Goal: Task Accomplishment & Management: Manage account settings

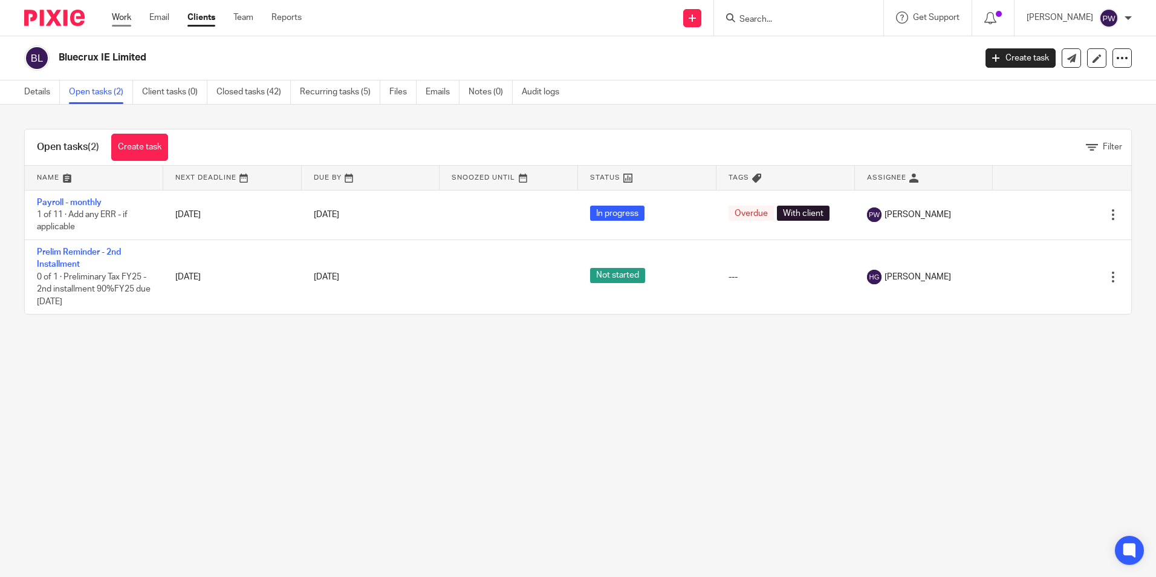
click at [128, 15] on link "Work" at bounding box center [121, 17] width 19 height 12
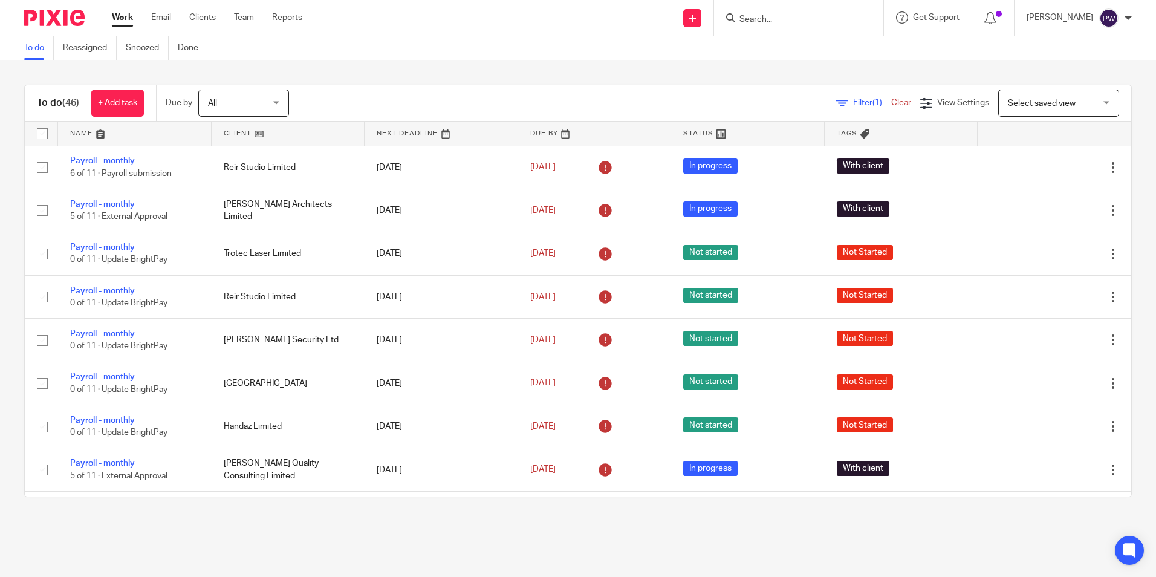
click at [233, 134] on link at bounding box center [289, 133] width 154 height 24
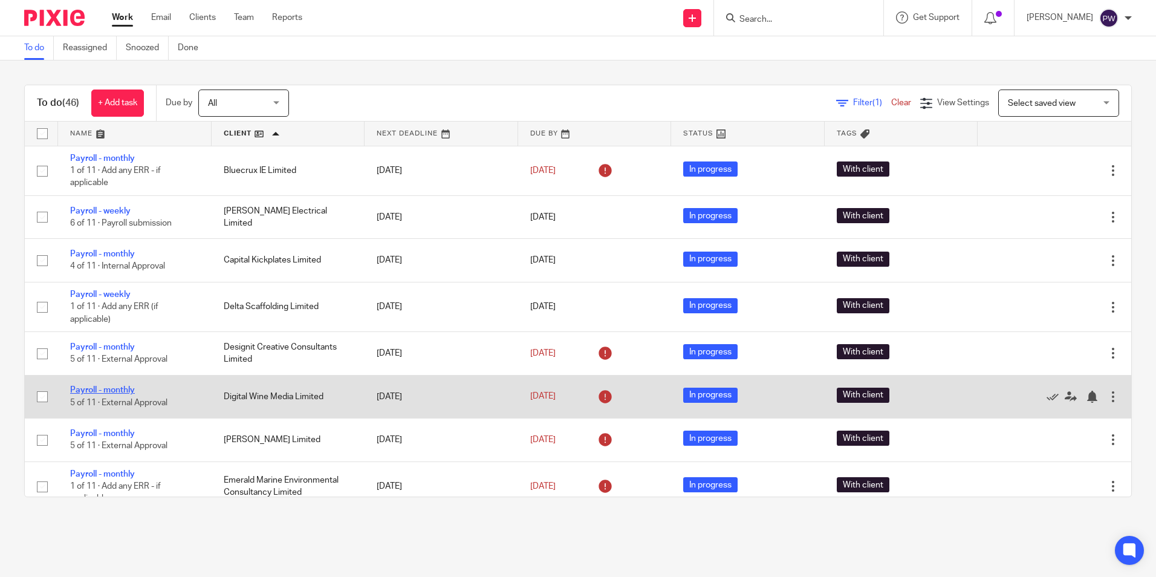
click at [115, 387] on link "Payroll - monthly" at bounding box center [102, 390] width 65 height 8
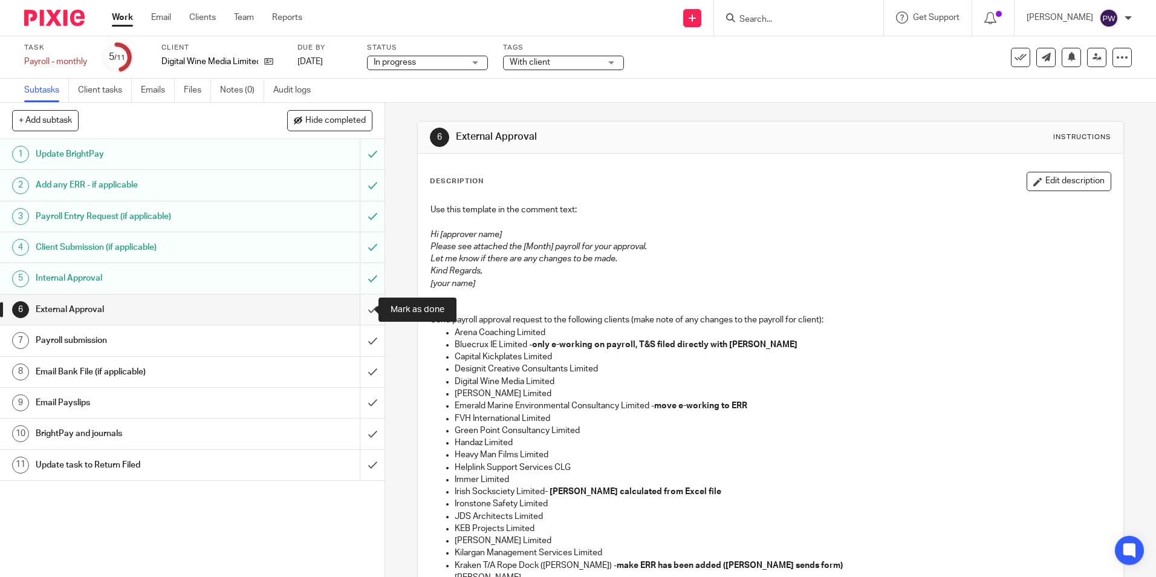
click at [358, 308] on input "submit" at bounding box center [192, 309] width 384 height 30
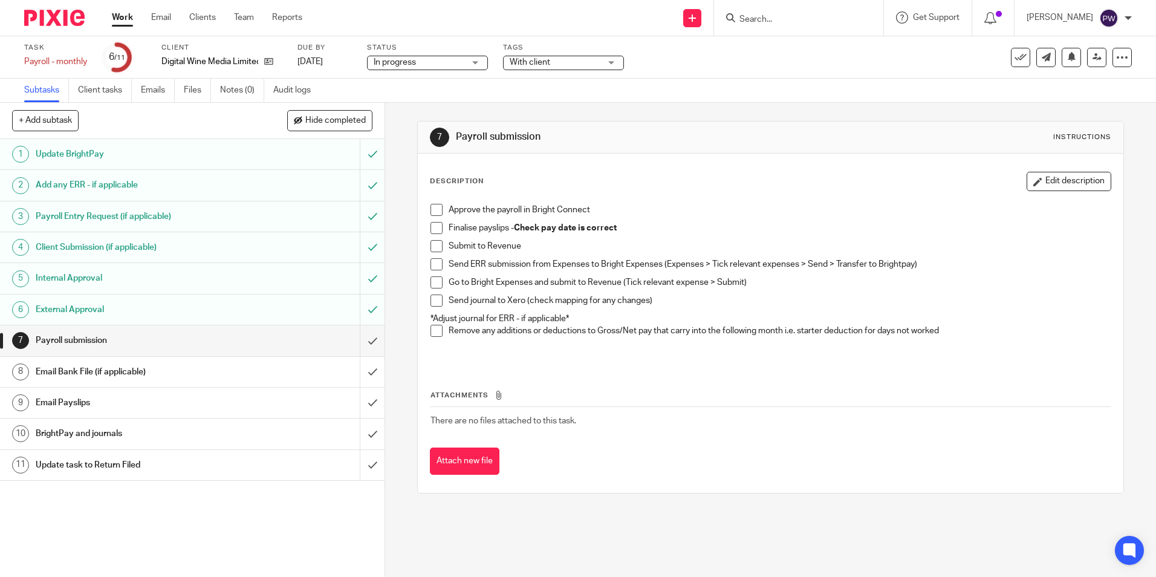
click at [431, 210] on span at bounding box center [436, 210] width 12 height 12
click at [433, 231] on span at bounding box center [436, 228] width 12 height 12
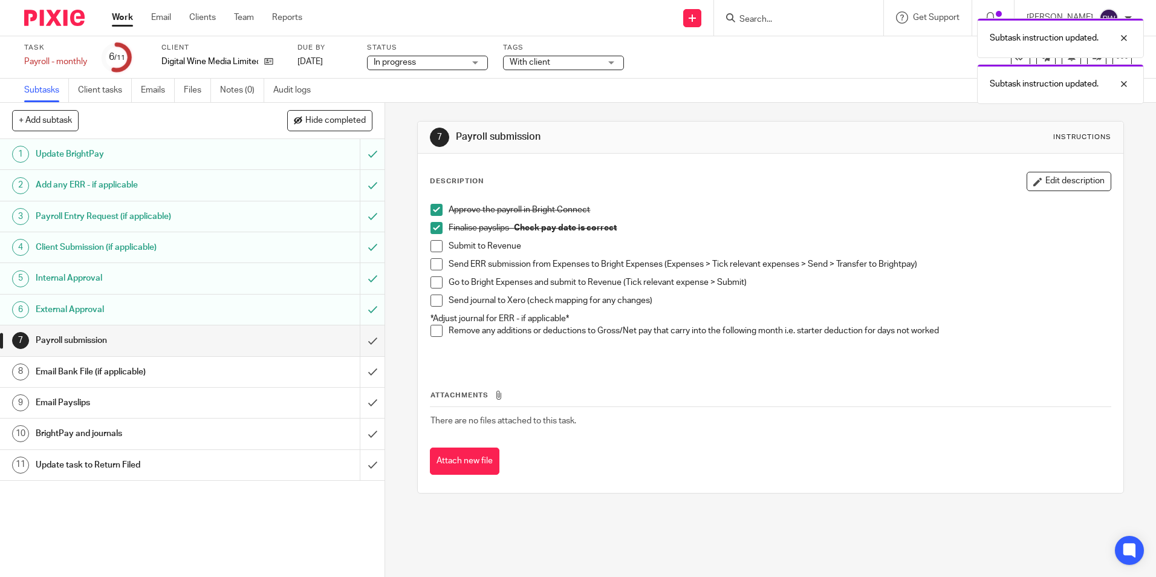
click at [436, 245] on span at bounding box center [436, 246] width 12 height 12
click at [430, 268] on span at bounding box center [436, 264] width 12 height 12
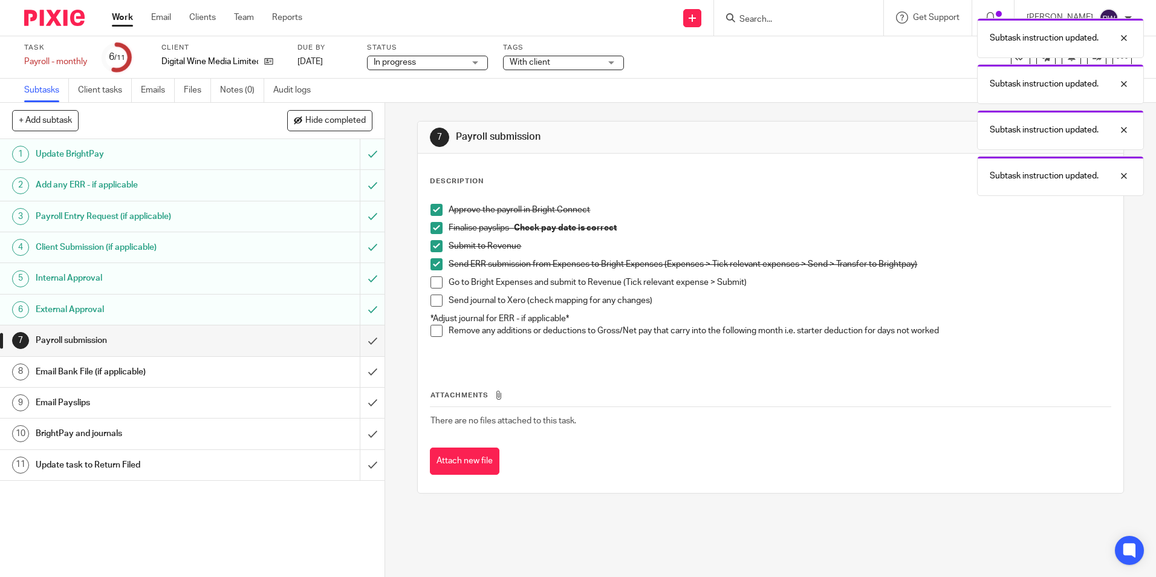
click at [436, 282] on span at bounding box center [436, 282] width 12 height 12
click at [432, 303] on span at bounding box center [436, 300] width 12 height 12
click at [435, 324] on p "*Adjust journal for ERR - if applicable*" at bounding box center [769, 318] width 679 height 12
click at [432, 326] on span at bounding box center [436, 331] width 12 height 12
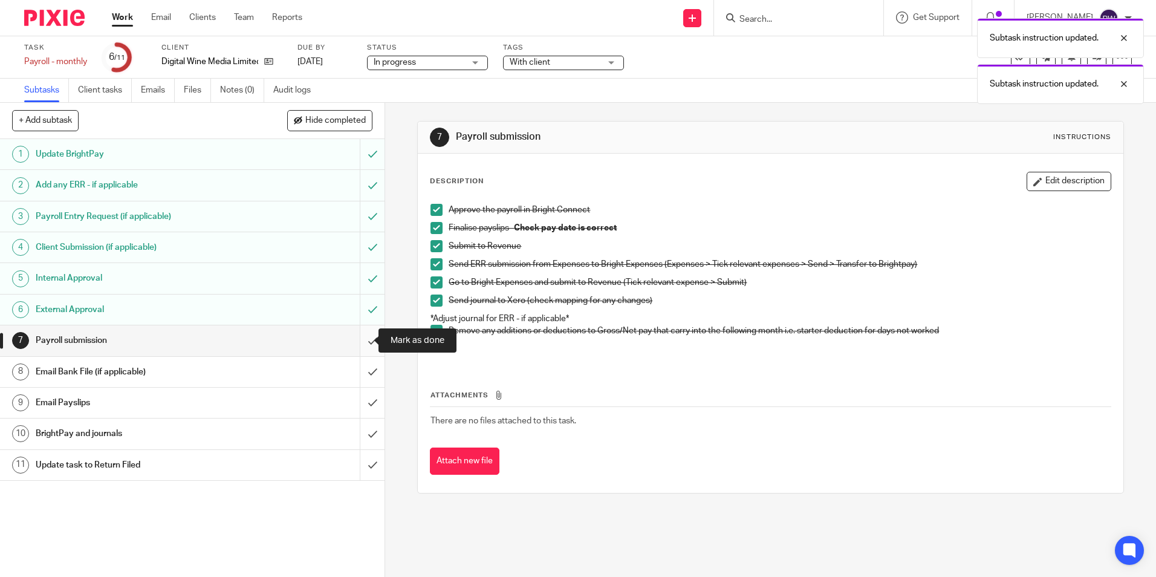
click at [360, 340] on input "submit" at bounding box center [192, 340] width 384 height 30
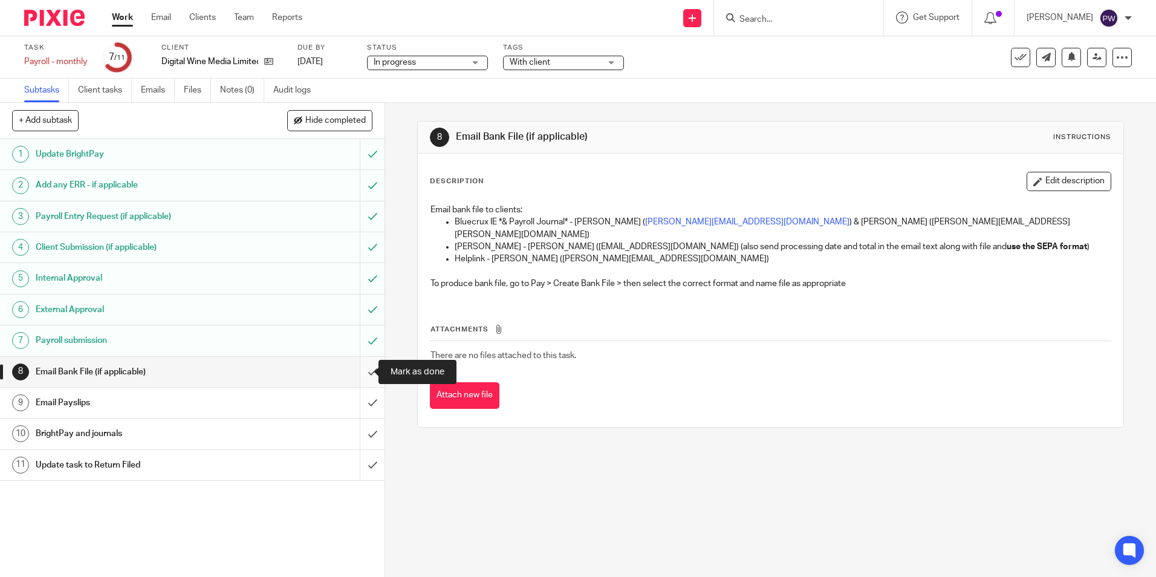
click at [360, 373] on input "submit" at bounding box center [192, 372] width 384 height 30
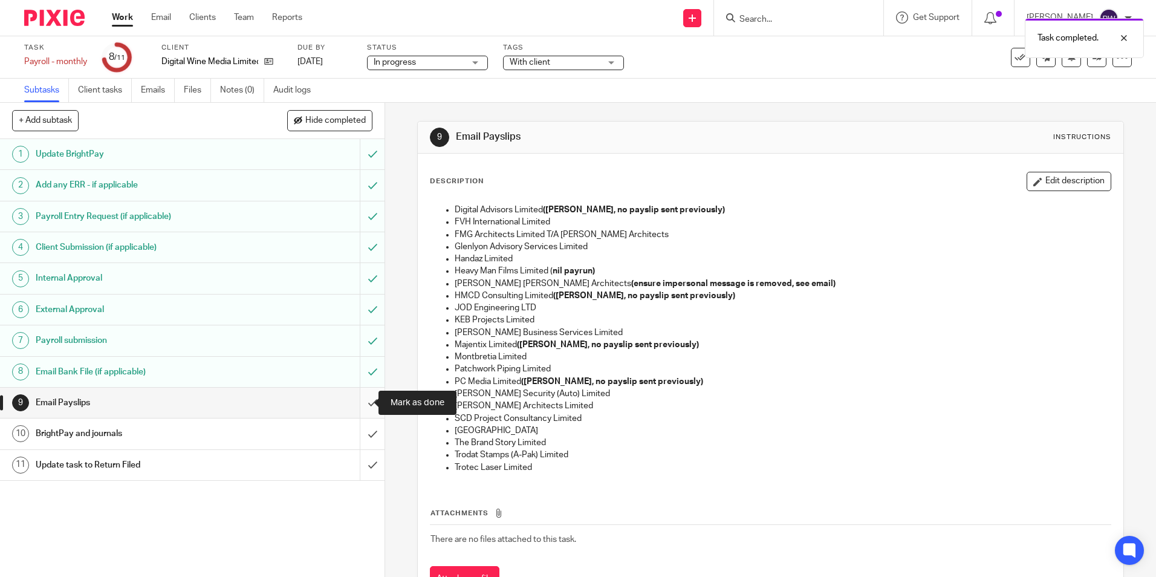
click at [355, 406] on input "submit" at bounding box center [192, 402] width 384 height 30
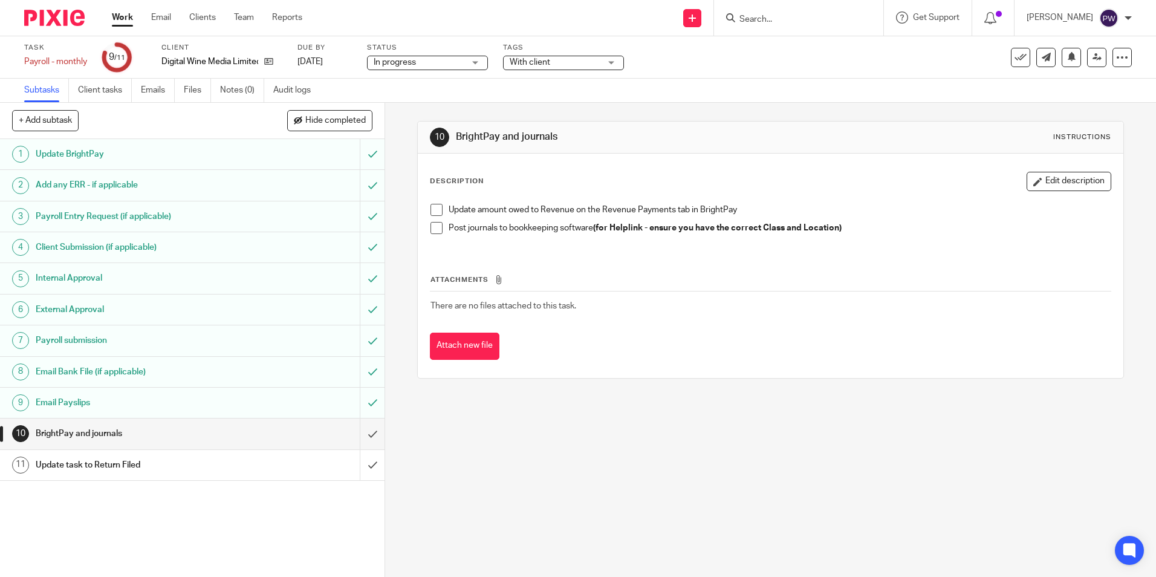
click at [434, 212] on span at bounding box center [436, 210] width 12 height 12
click at [434, 224] on span at bounding box center [436, 228] width 12 height 12
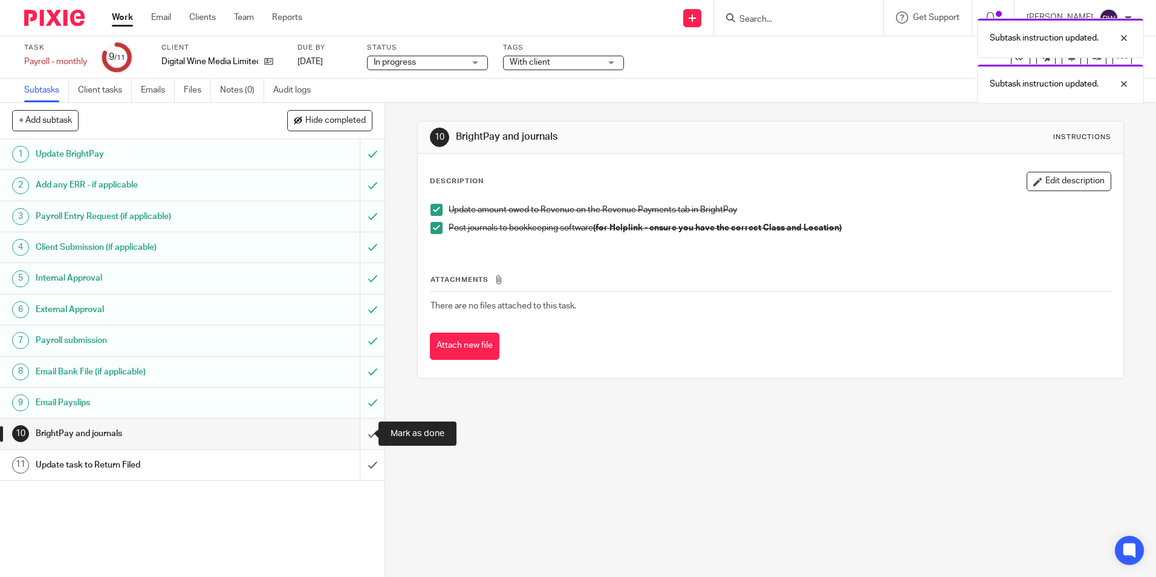
click at [358, 436] on input "submit" at bounding box center [192, 433] width 384 height 30
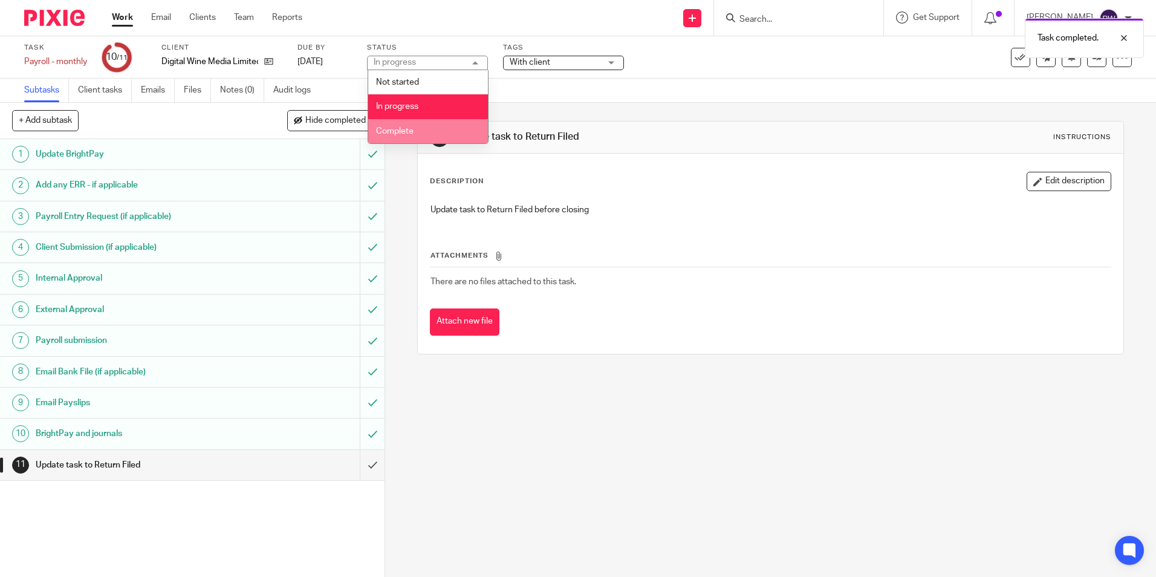
click at [413, 123] on li "Complete" at bounding box center [428, 131] width 120 height 25
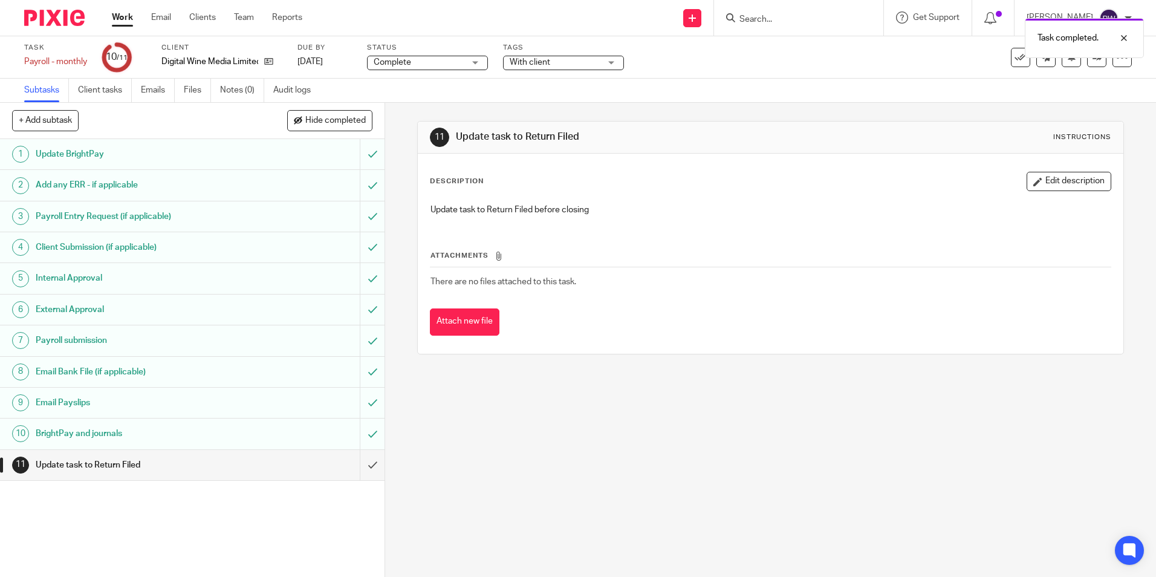
click at [555, 61] on span "With client" at bounding box center [555, 62] width 91 height 13
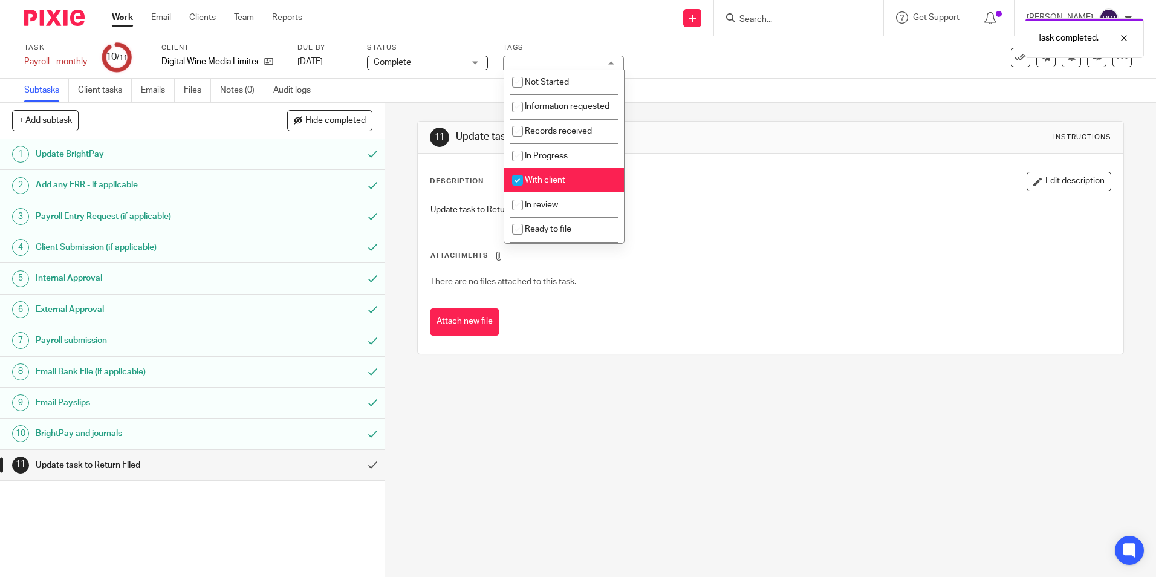
click at [540, 184] on span "With client" at bounding box center [545, 180] width 40 height 8
checkbox input "false"
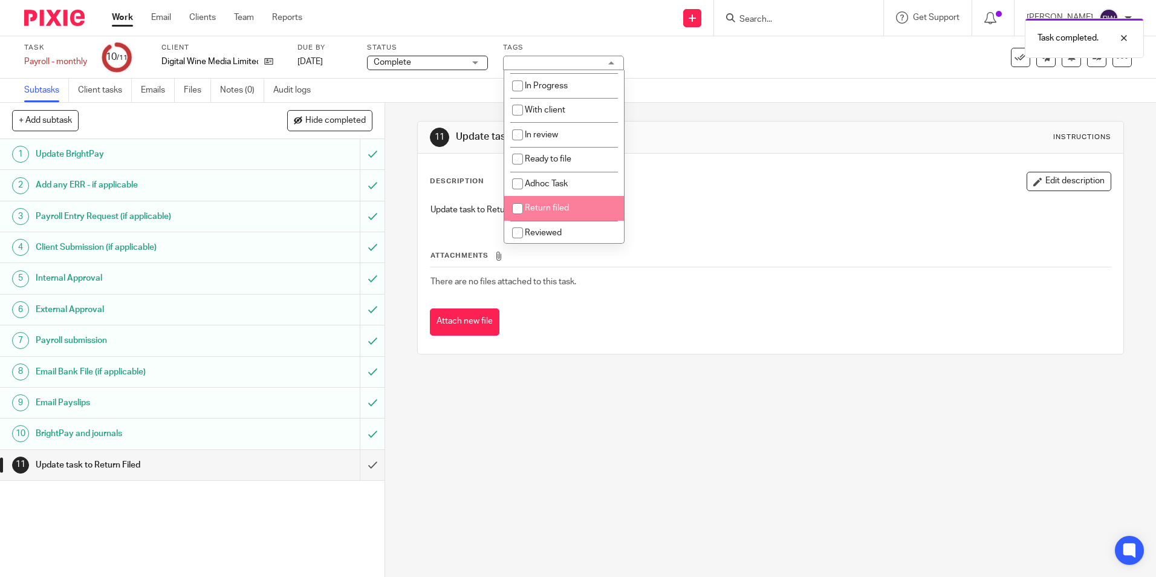
scroll to position [85, 0]
click at [541, 202] on span "Return filed" at bounding box center [547, 205] width 44 height 8
checkbox input "true"
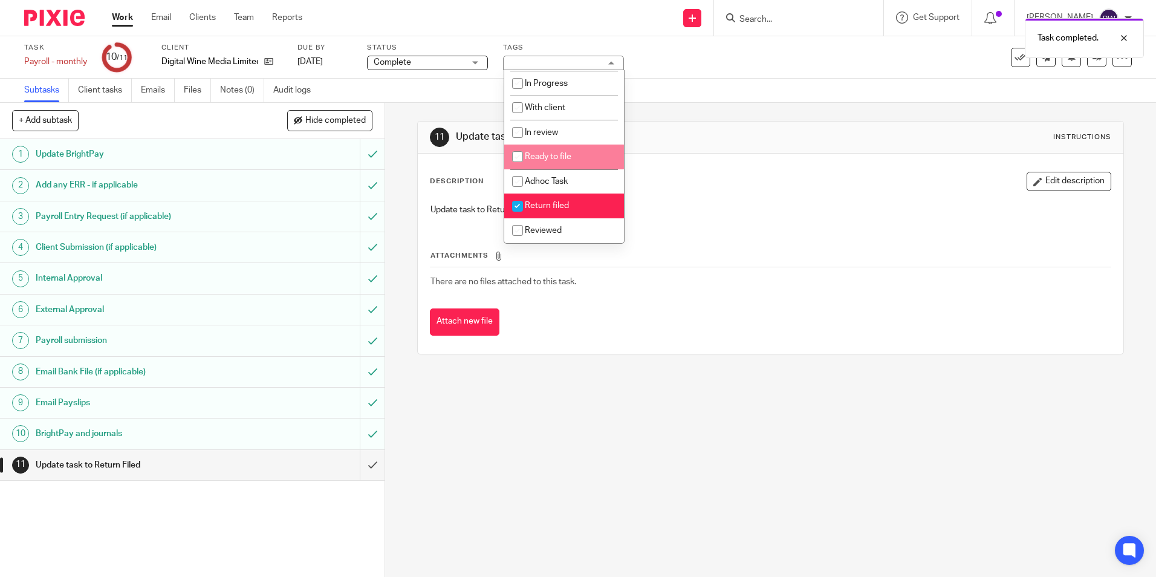
click at [710, 79] on div "Subtasks Client tasks Emails Files Notes (0) Audit logs" at bounding box center [578, 91] width 1156 height 24
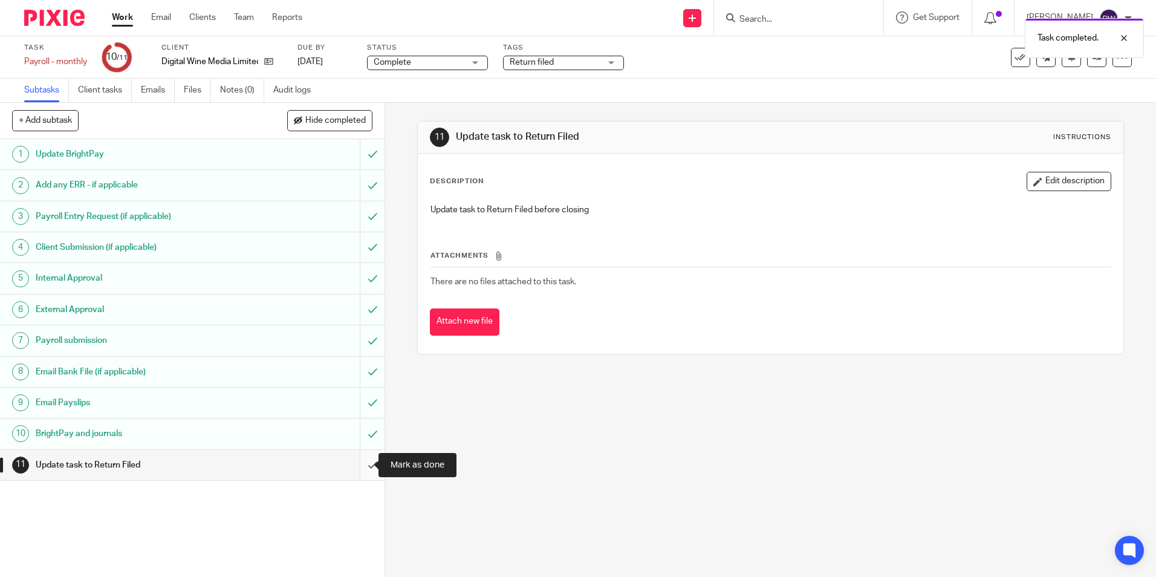
click at [364, 468] on input "submit" at bounding box center [192, 465] width 384 height 30
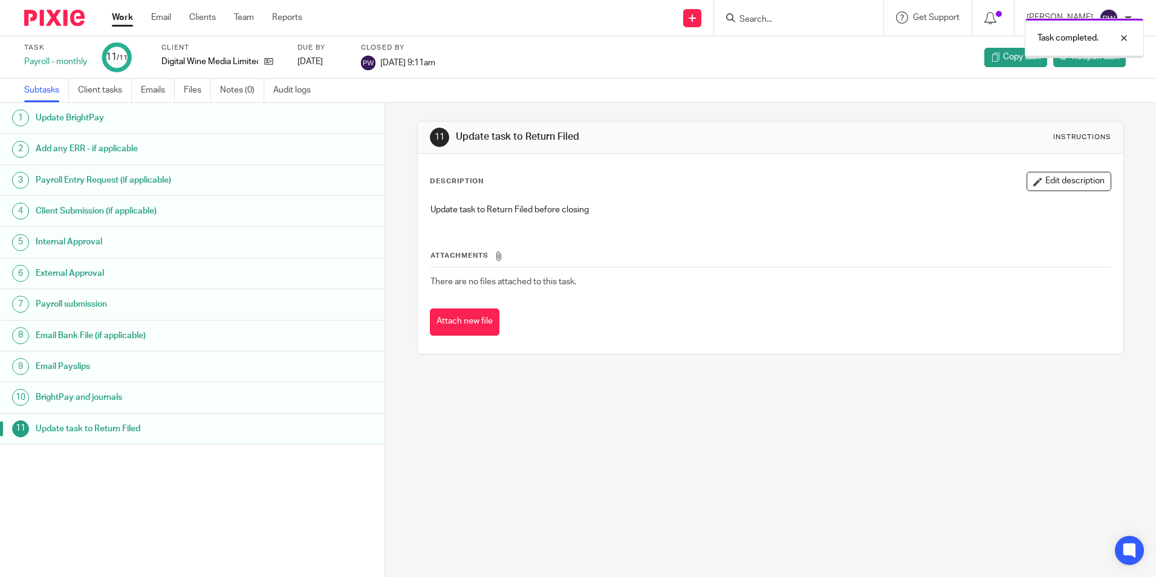
click at [119, 18] on link "Work" at bounding box center [122, 17] width 21 height 12
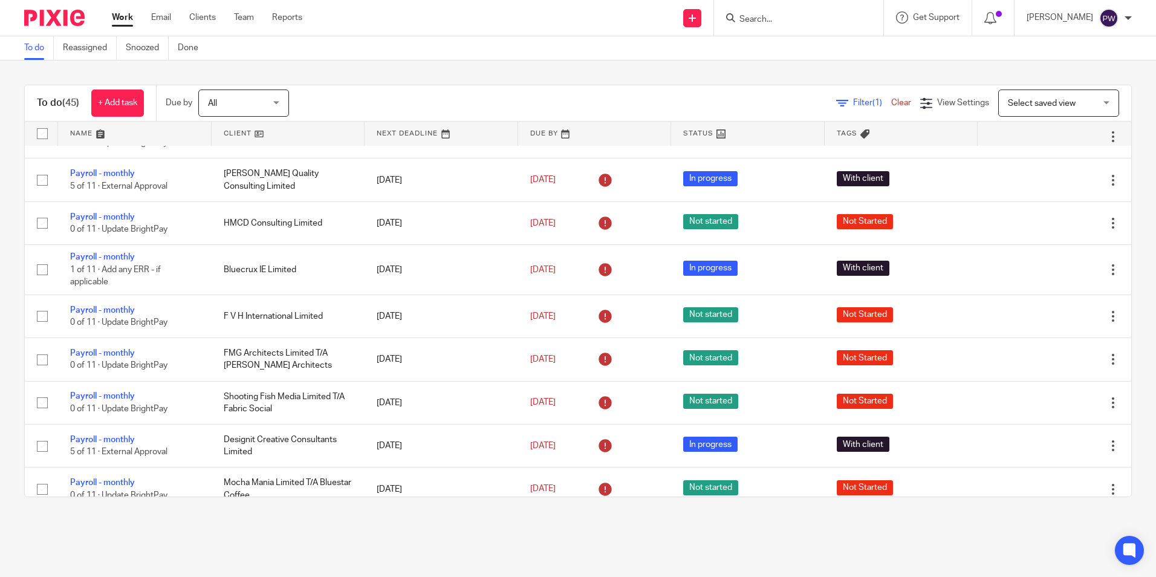
scroll to position [302, 0]
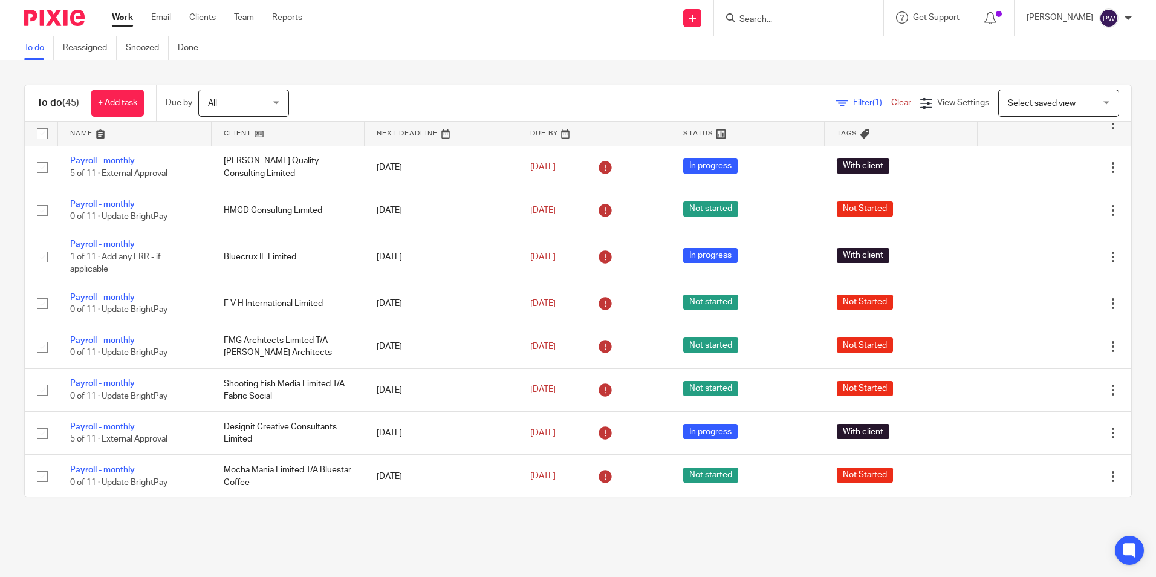
click at [230, 132] on link at bounding box center [289, 133] width 154 height 24
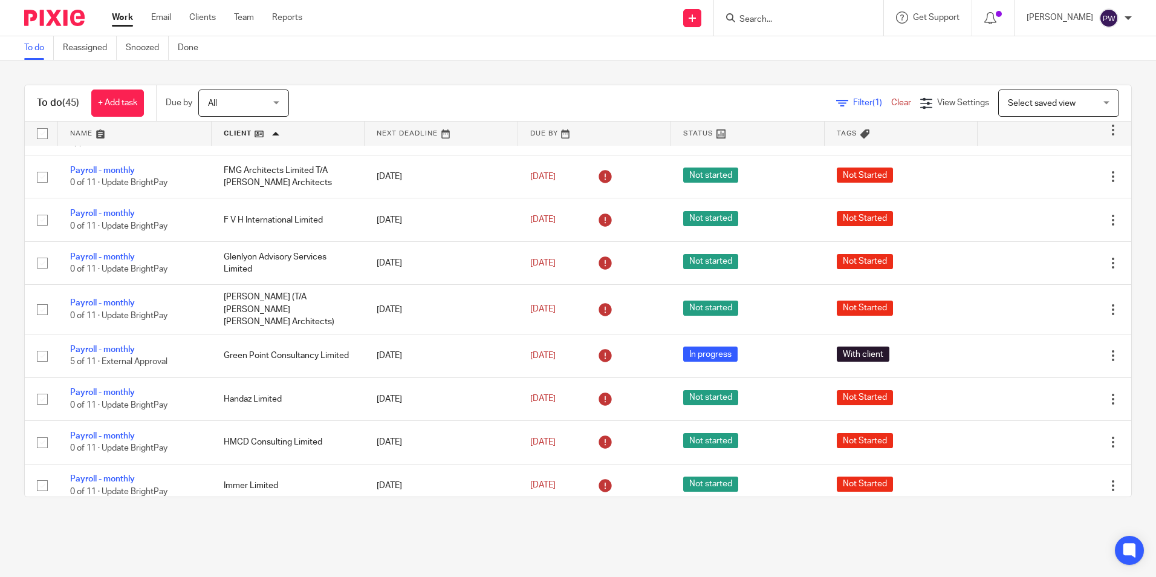
scroll to position [423, 0]
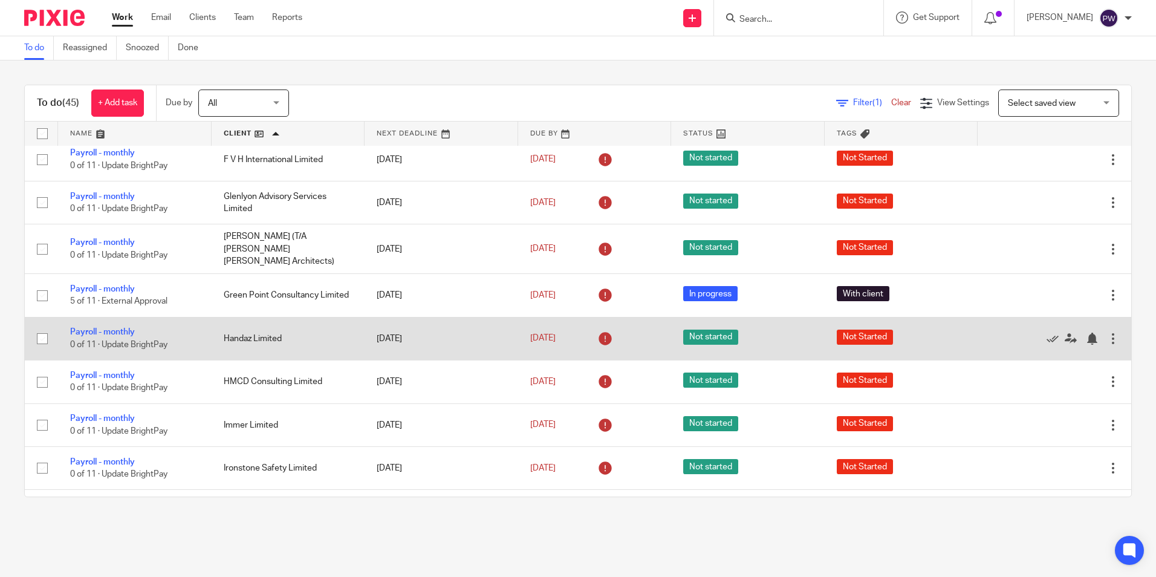
scroll to position [363, 0]
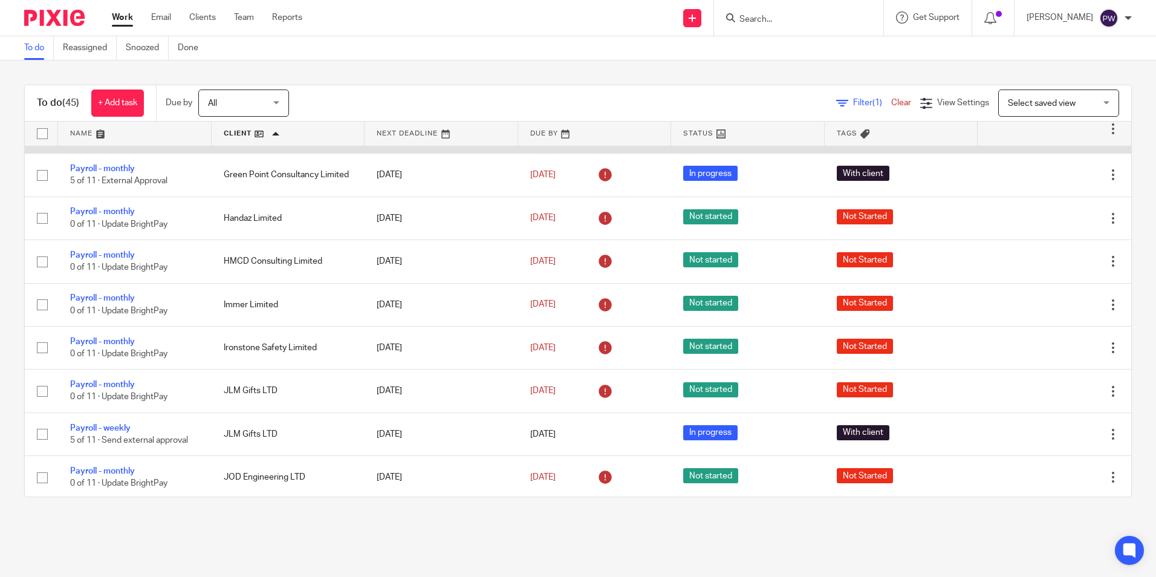
scroll to position [544, 0]
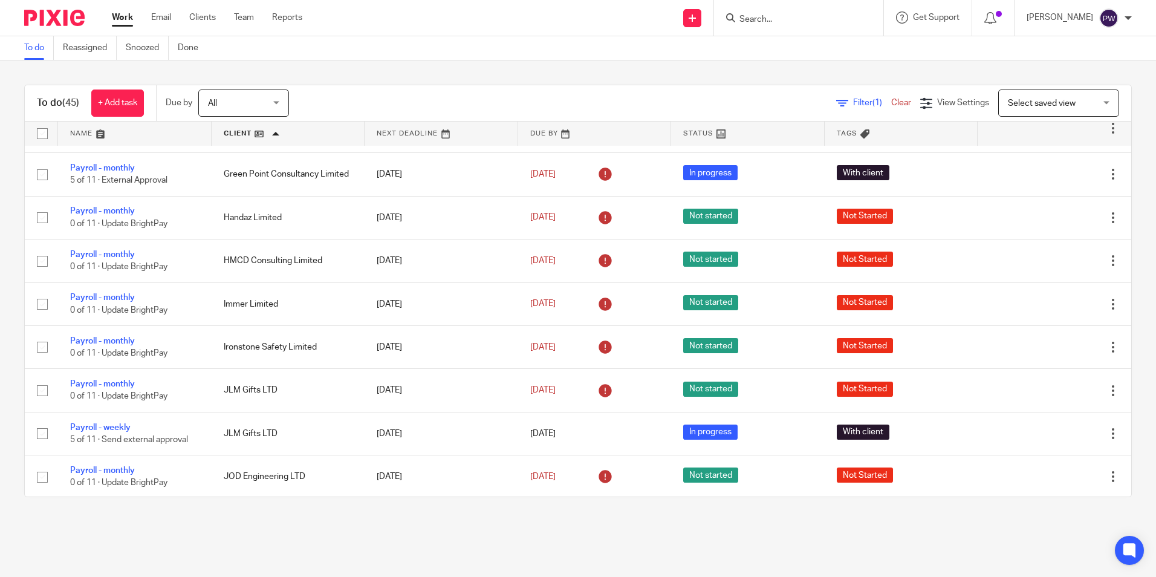
click at [115, 16] on link "Work" at bounding box center [122, 17] width 21 height 12
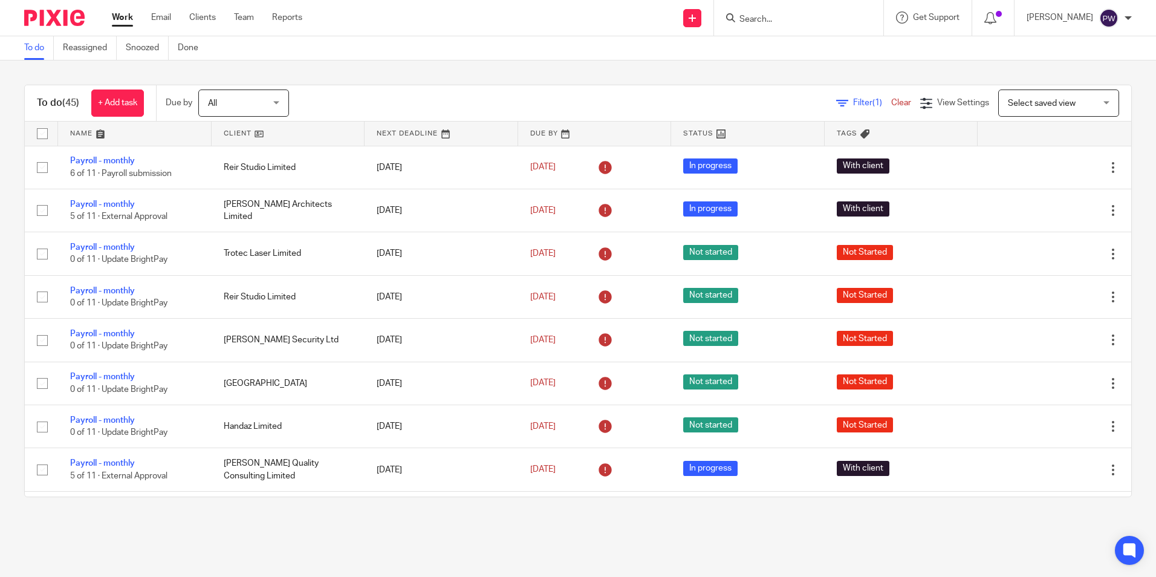
click at [228, 131] on link at bounding box center [289, 133] width 154 height 24
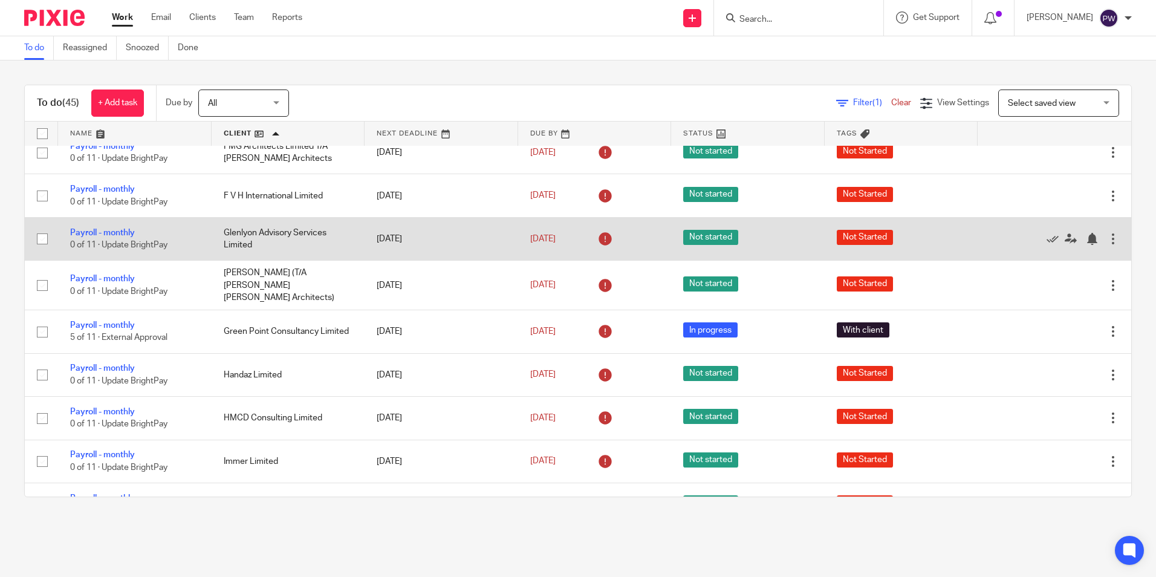
scroll to position [423, 0]
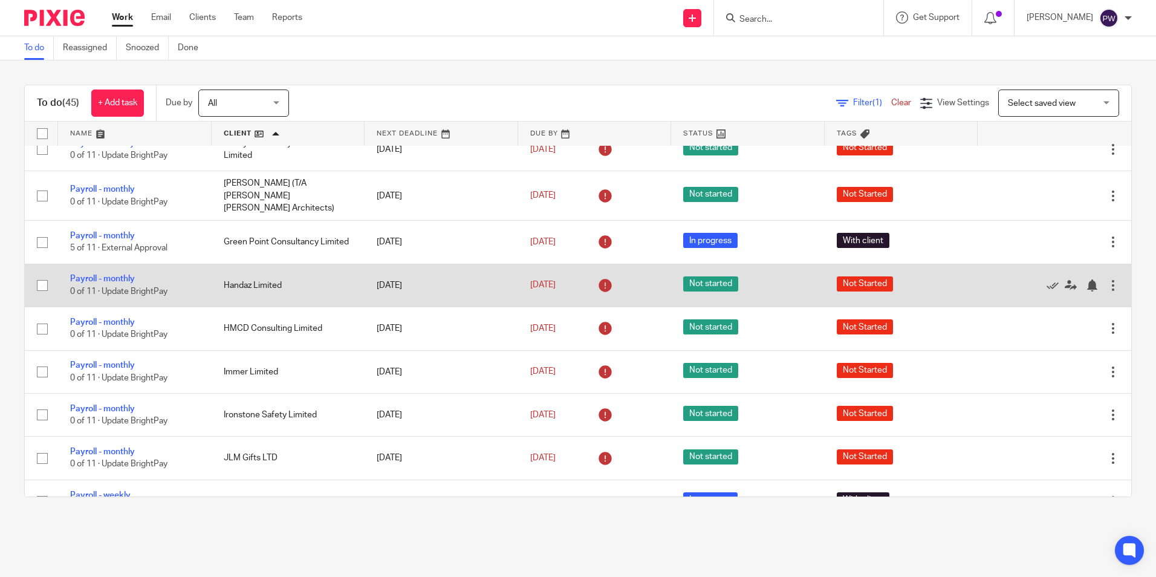
scroll to position [484, 0]
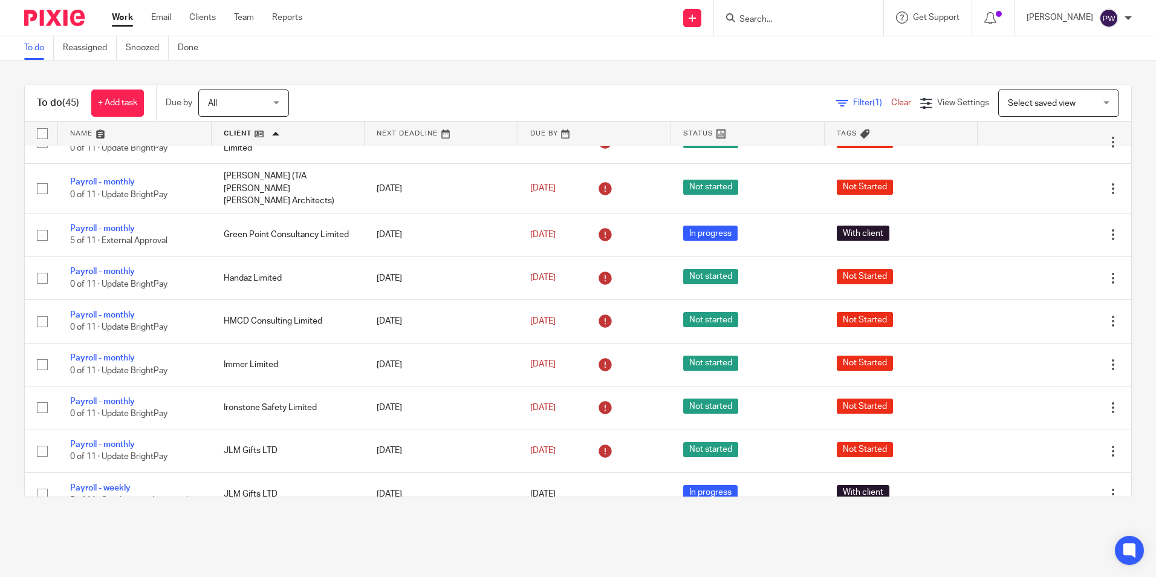
click at [821, 15] on input "Search" at bounding box center [792, 20] width 109 height 11
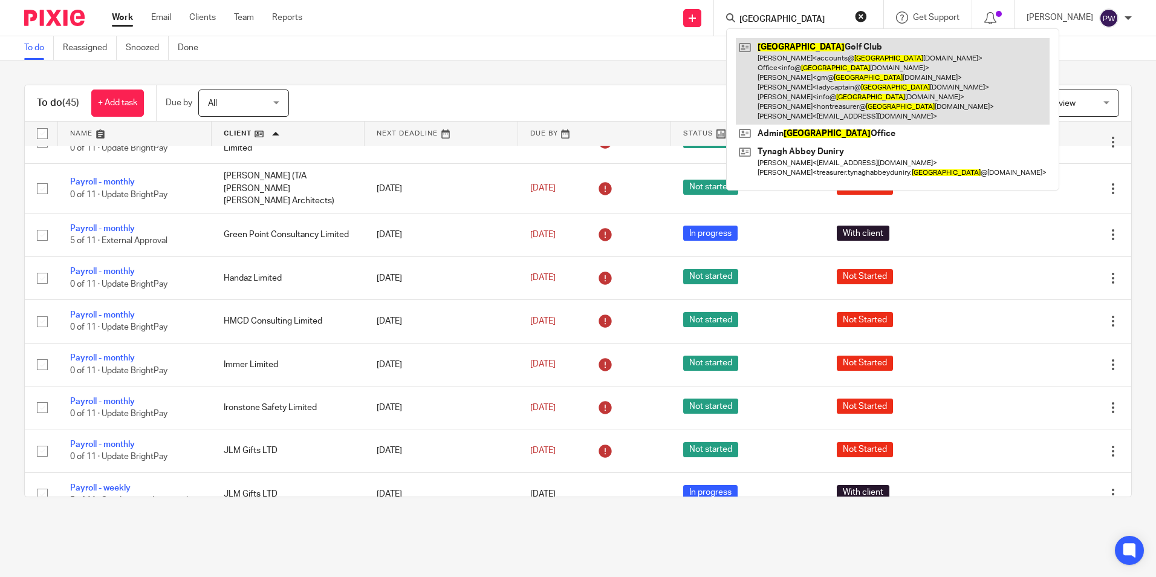
type input "galway"
click at [828, 67] on link at bounding box center [893, 81] width 314 height 86
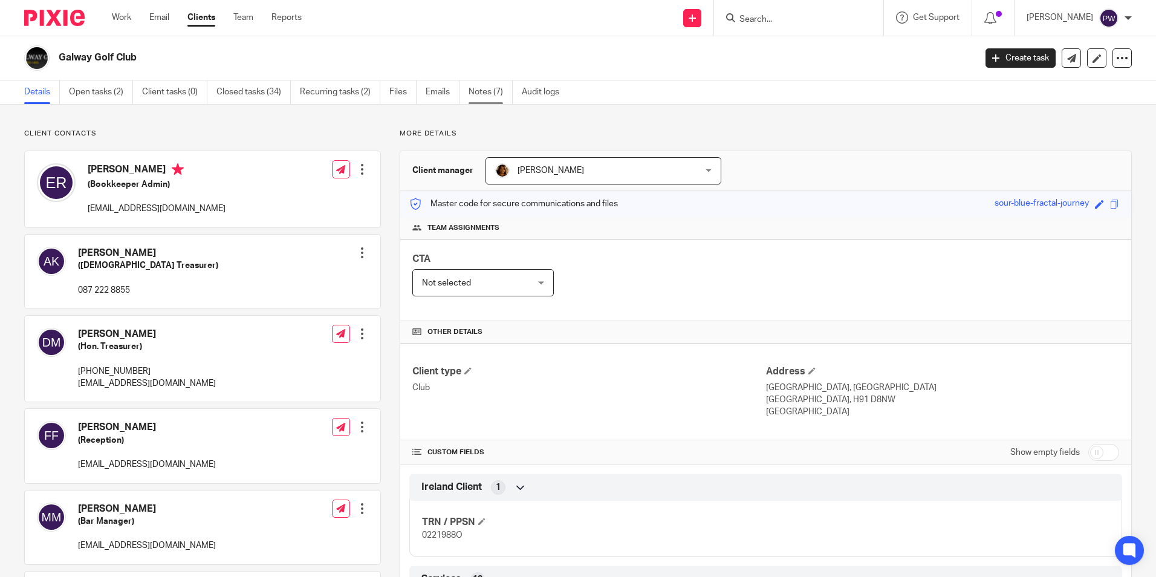
click at [486, 96] on link "Notes (7)" at bounding box center [490, 92] width 44 height 24
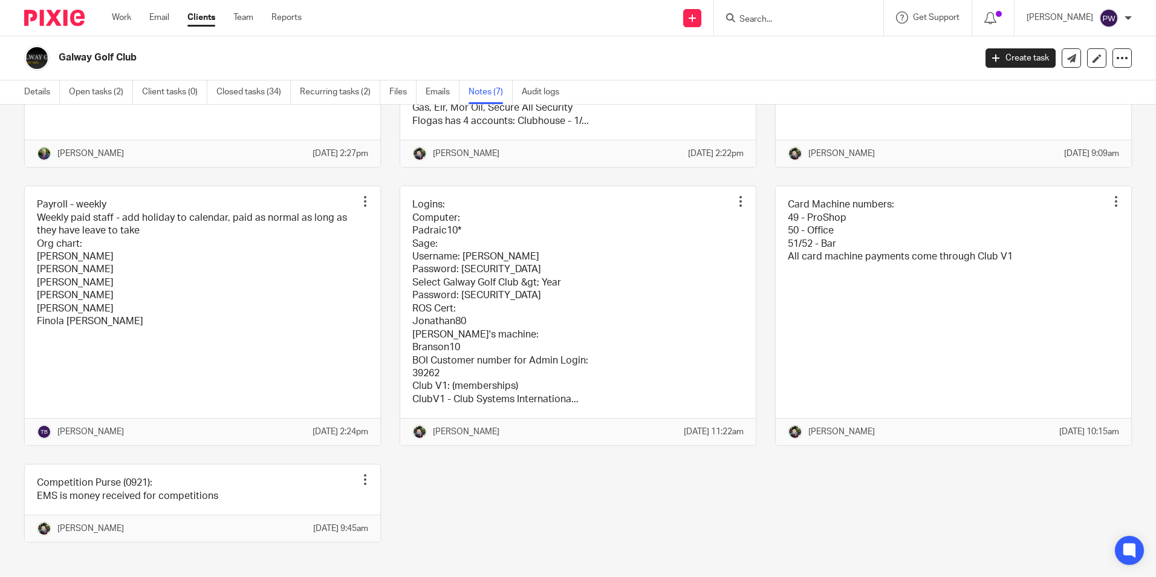
scroll to position [181, 0]
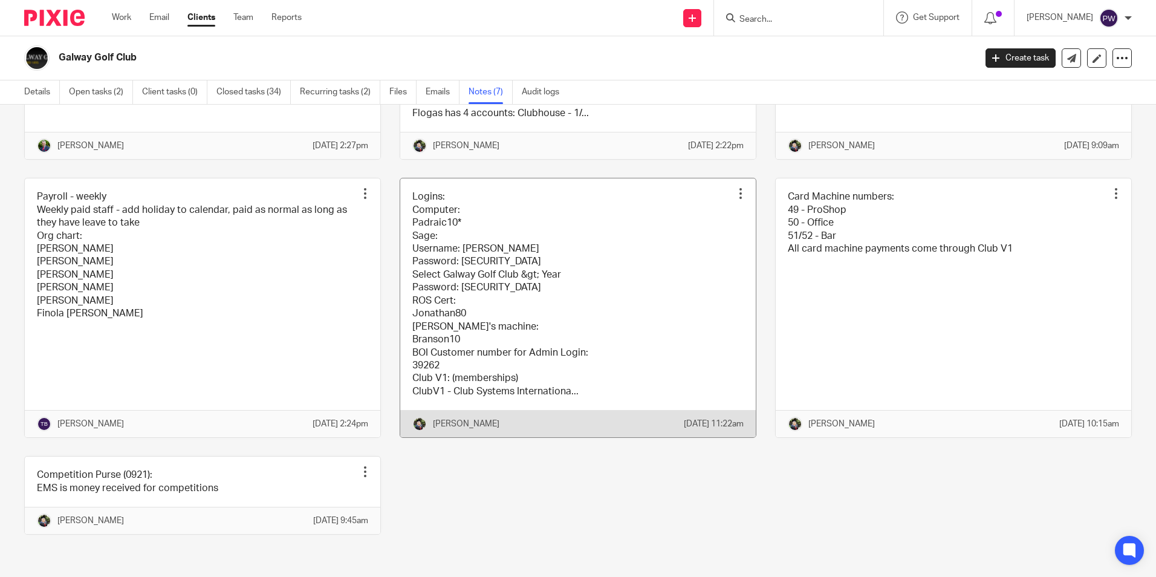
click at [548, 274] on link at bounding box center [577, 307] width 355 height 259
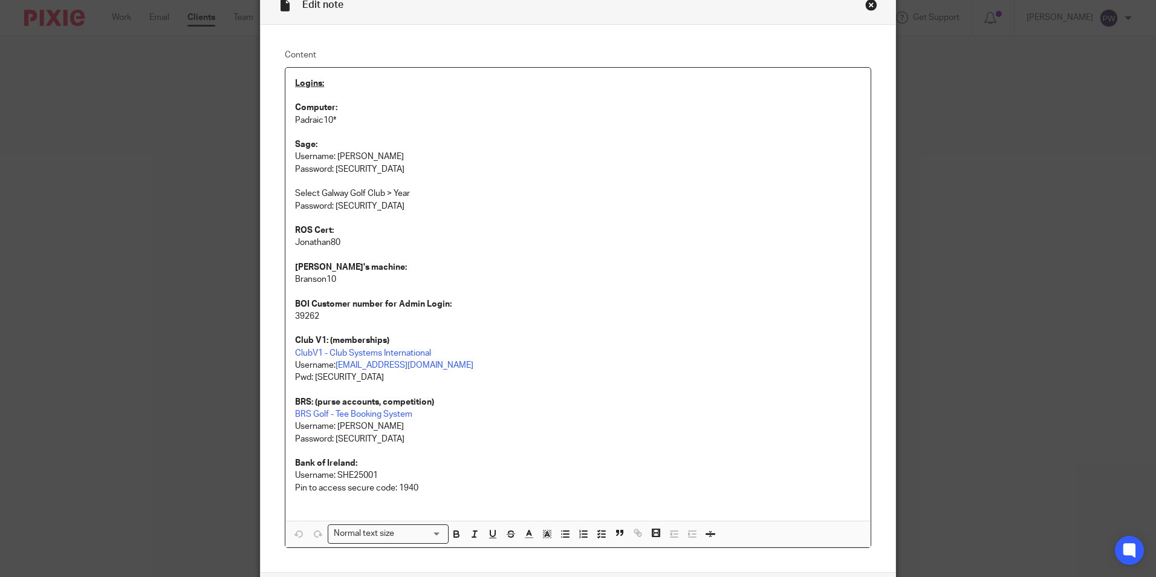
scroll to position [157, 0]
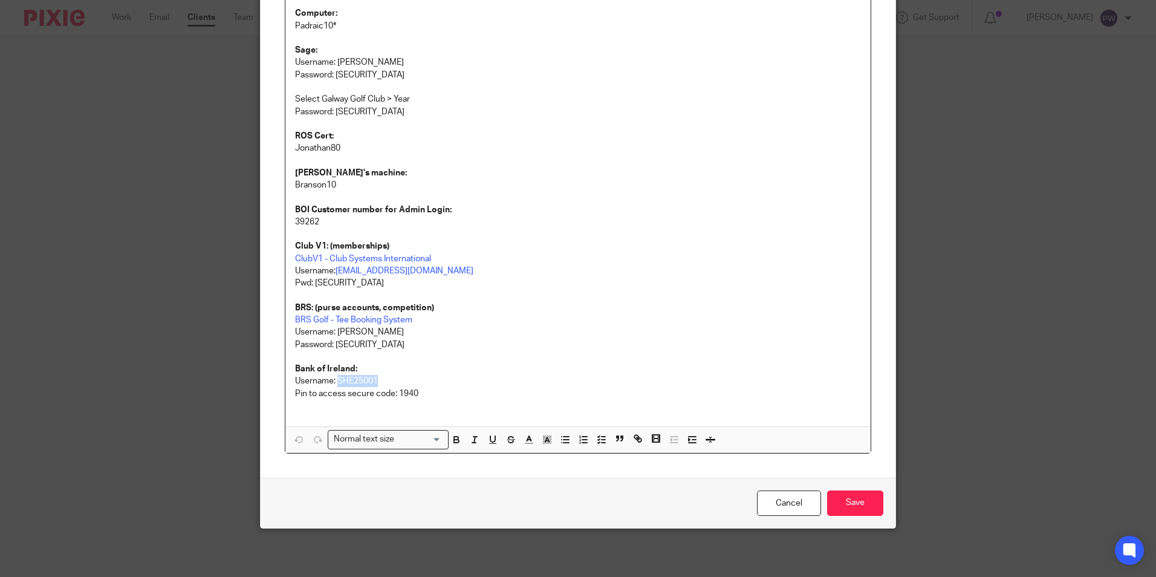
drag, startPoint x: 333, startPoint y: 382, endPoint x: 376, endPoint y: 381, distance: 42.9
click at [376, 381] on p "Username: SHE25001" at bounding box center [578, 381] width 566 height 12
copy p "SHE25001"
drag, startPoint x: 789, startPoint y: 506, endPoint x: 766, endPoint y: 489, distance: 28.0
click at [789, 506] on link "Cancel" at bounding box center [789, 503] width 64 height 26
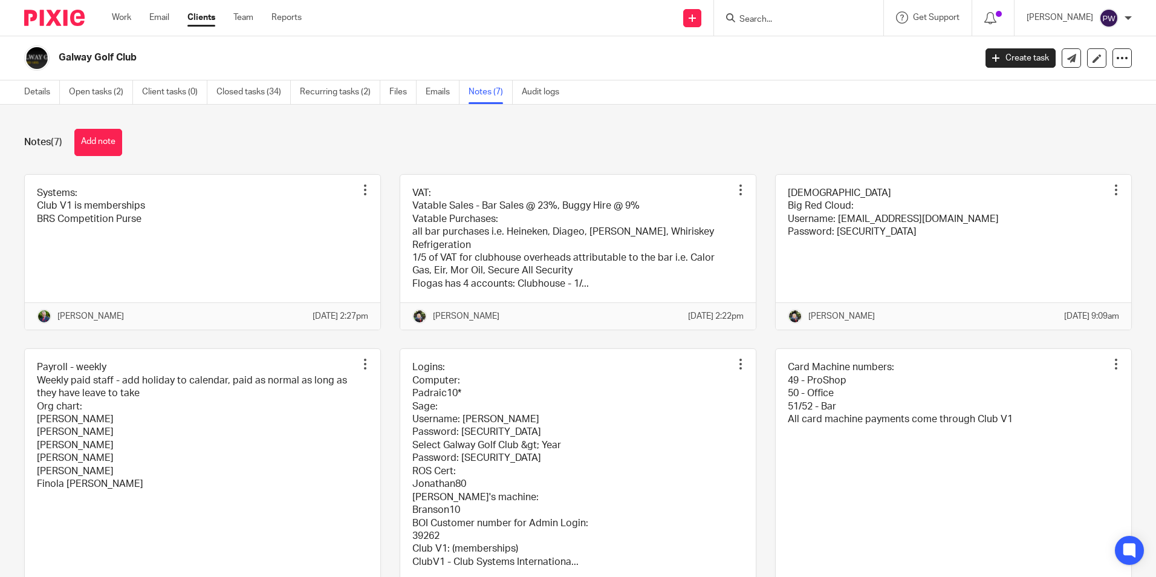
click at [118, 16] on link "Work" at bounding box center [121, 17] width 19 height 12
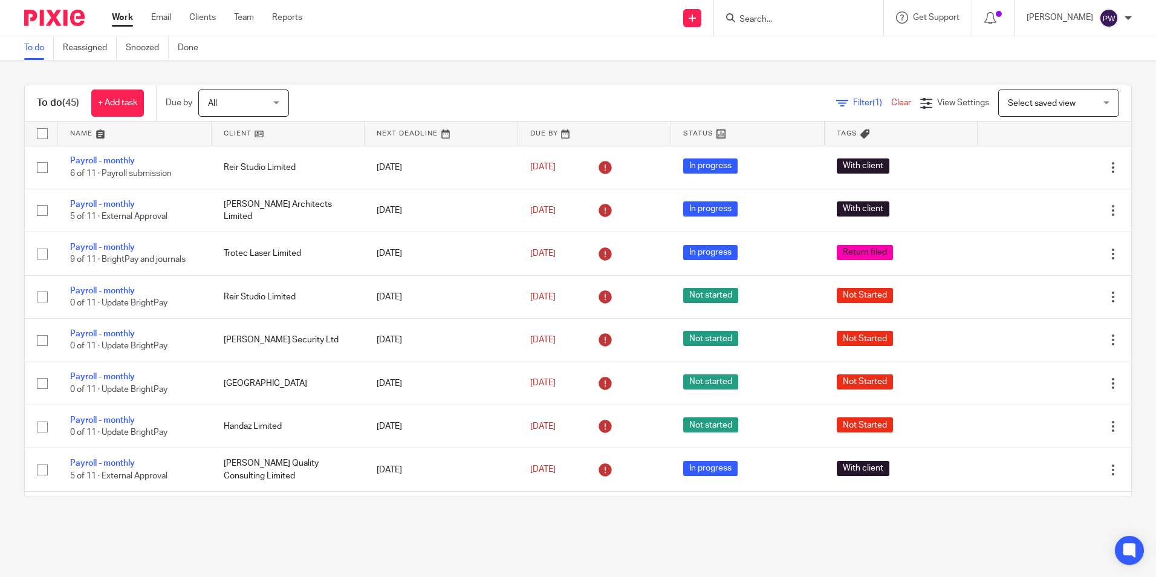
click at [232, 132] on link at bounding box center [289, 133] width 154 height 24
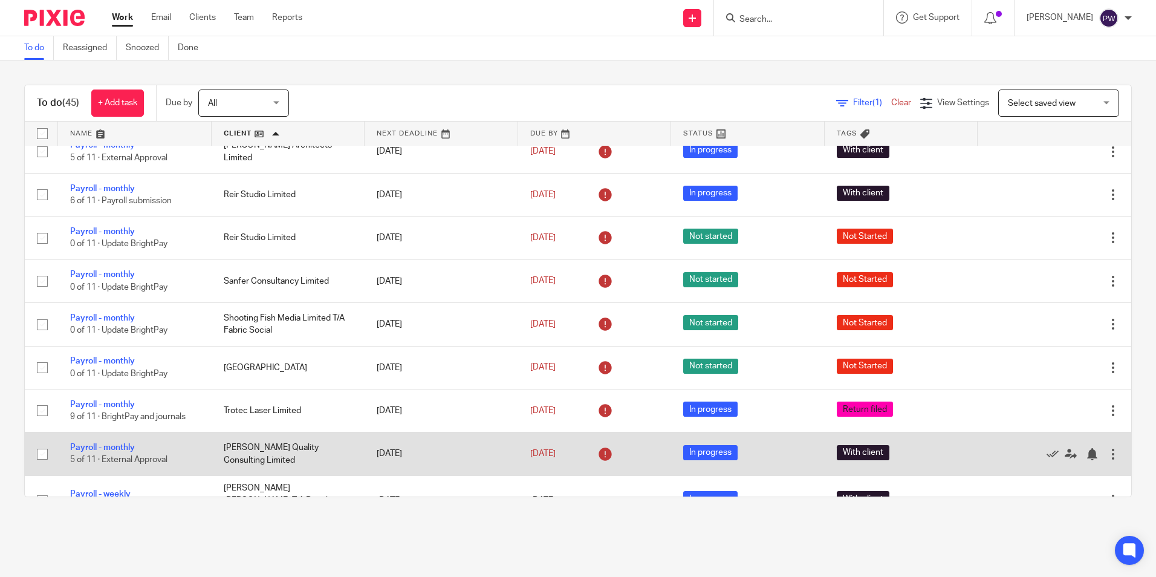
scroll to position [1625, 0]
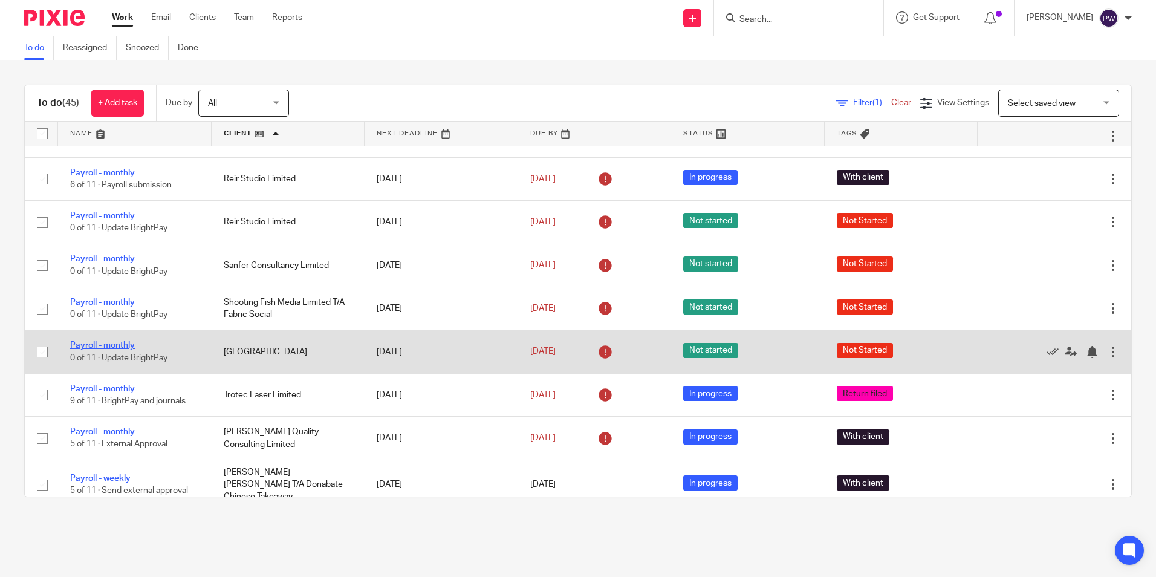
click at [115, 341] on link "Payroll - monthly" at bounding box center [102, 345] width 65 height 8
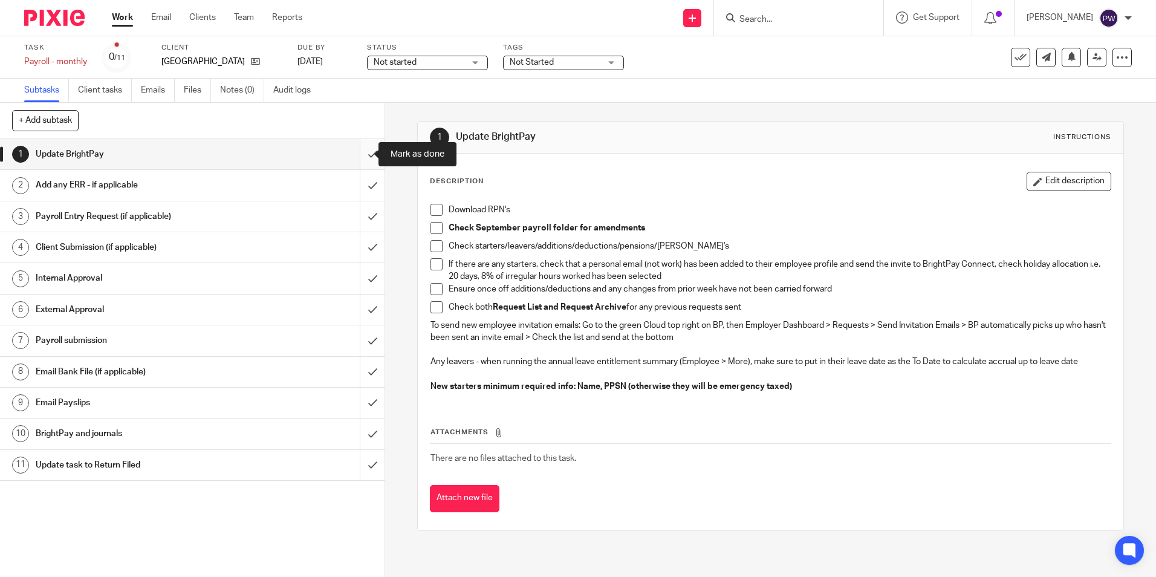
click at [359, 157] on input "submit" at bounding box center [192, 154] width 384 height 30
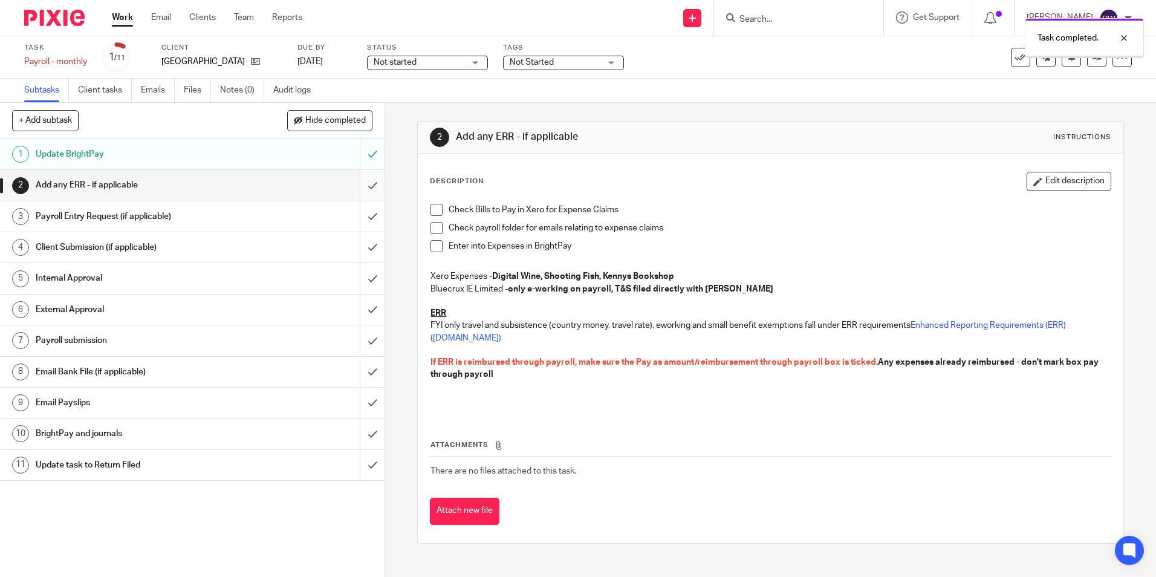
click at [362, 186] on input "submit" at bounding box center [192, 185] width 384 height 30
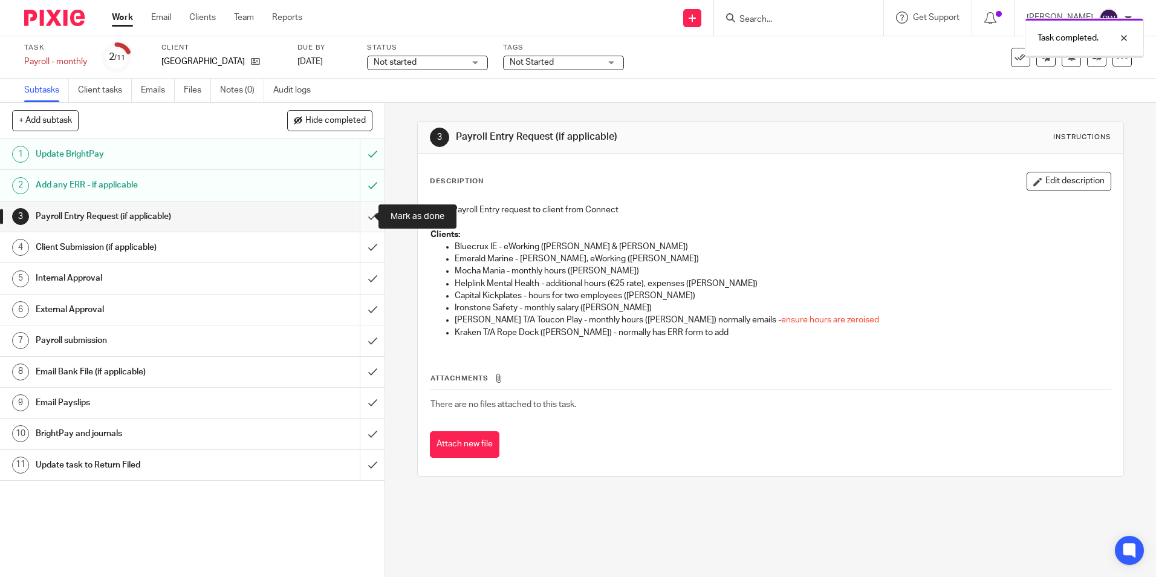
click at [357, 216] on input "submit" at bounding box center [192, 216] width 384 height 30
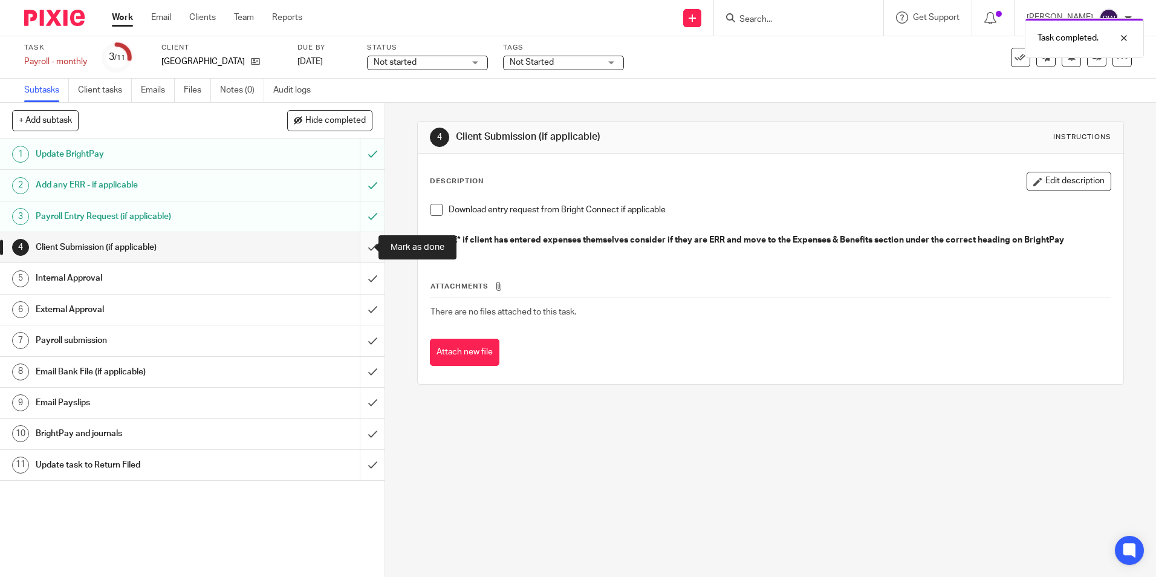
click at [366, 244] on input "submit" at bounding box center [192, 247] width 384 height 30
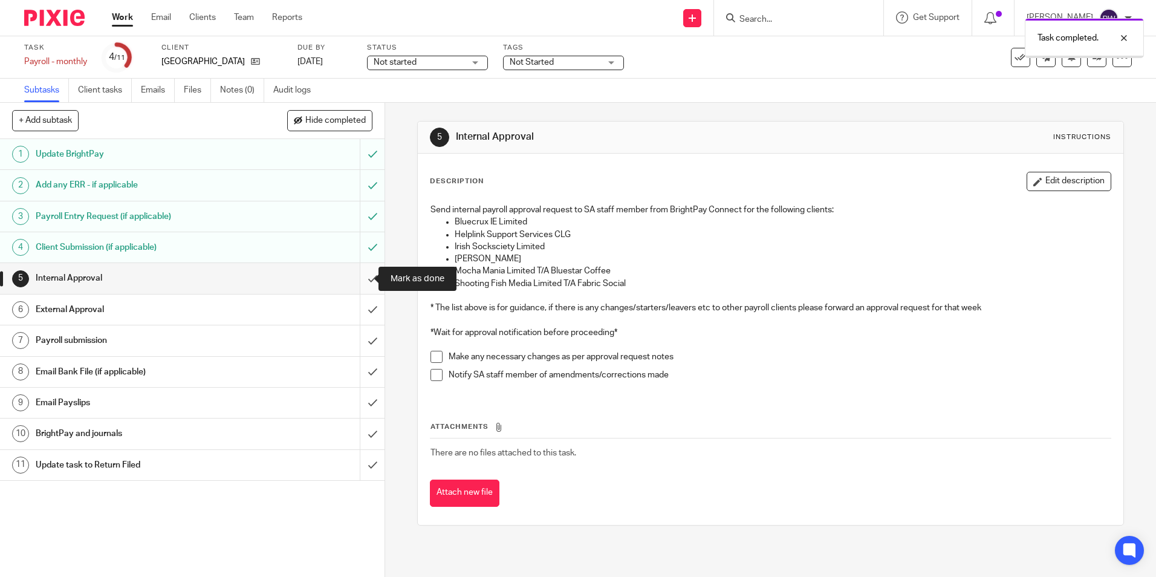
click at [360, 282] on input "submit" at bounding box center [192, 278] width 384 height 30
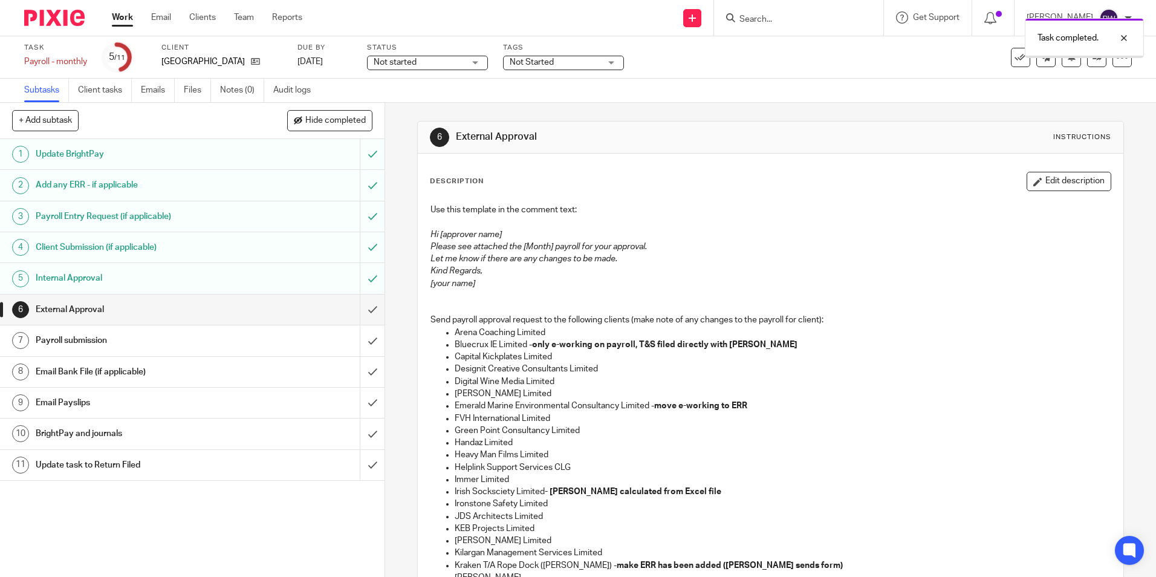
click at [416, 60] on span "Not started" at bounding box center [395, 62] width 43 height 8
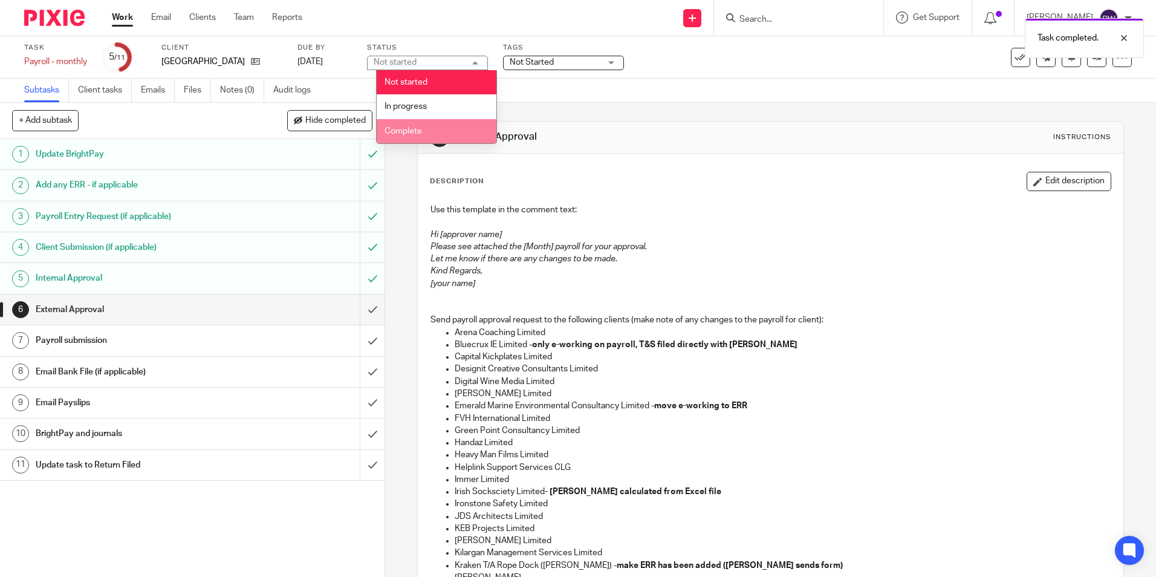
click at [407, 126] on li "Complete" at bounding box center [437, 131] width 120 height 25
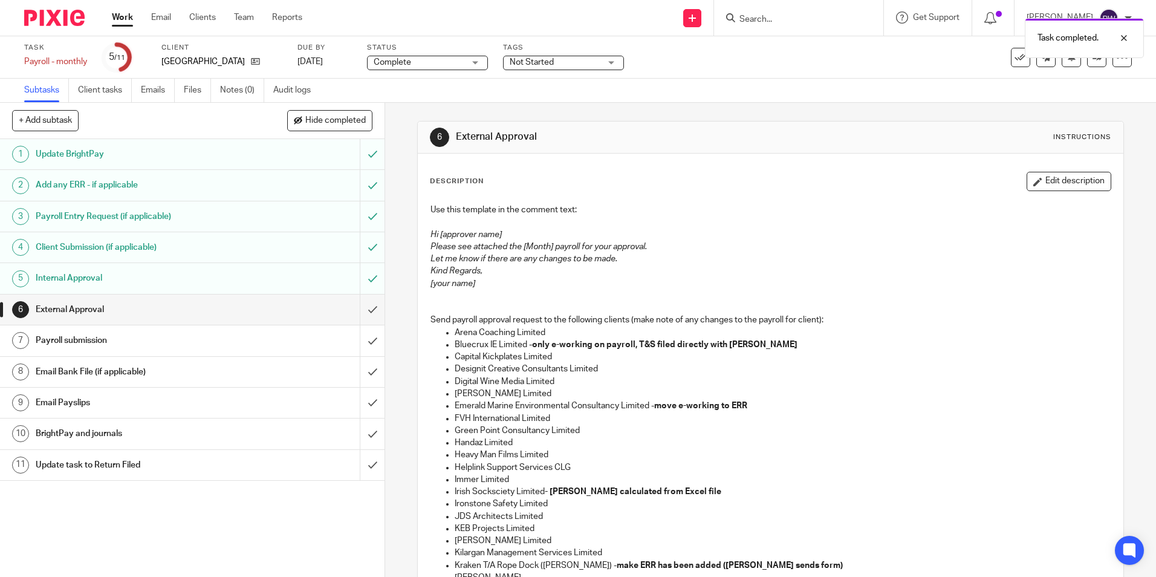
click at [569, 54] on div "Tags Not Started Not Started Information requested Records received In Progress…" at bounding box center [563, 57] width 121 height 29
click at [567, 59] on span "Not Started" at bounding box center [555, 62] width 91 height 13
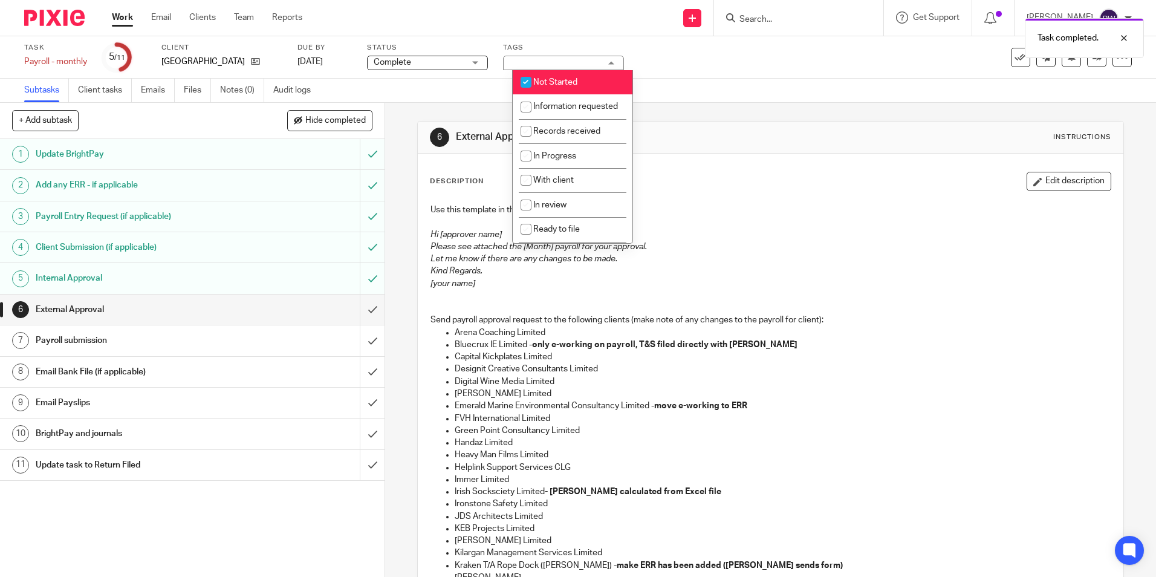
click at [554, 80] on span "Not Started" at bounding box center [555, 82] width 44 height 8
checkbox input "false"
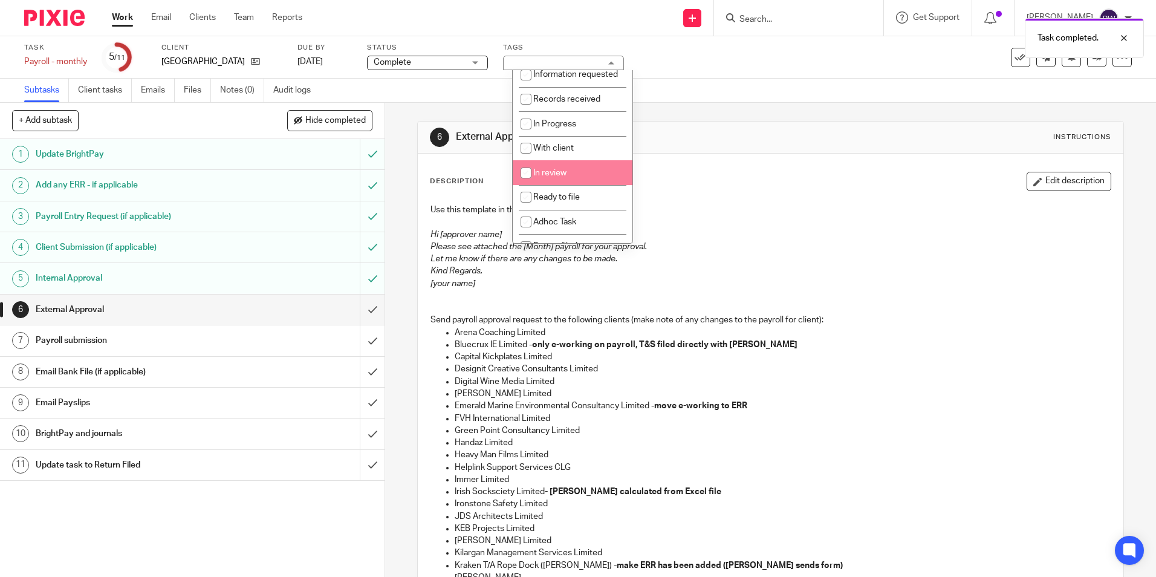
scroll to position [85, 0]
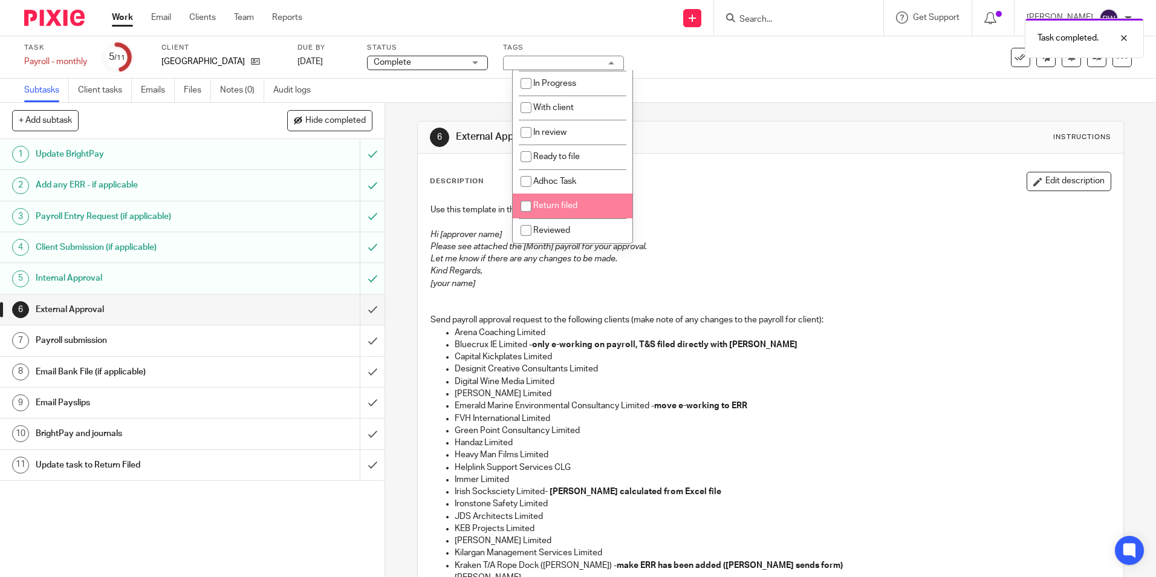
click at [546, 210] on span "Return filed" at bounding box center [555, 205] width 44 height 8
checkbox input "true"
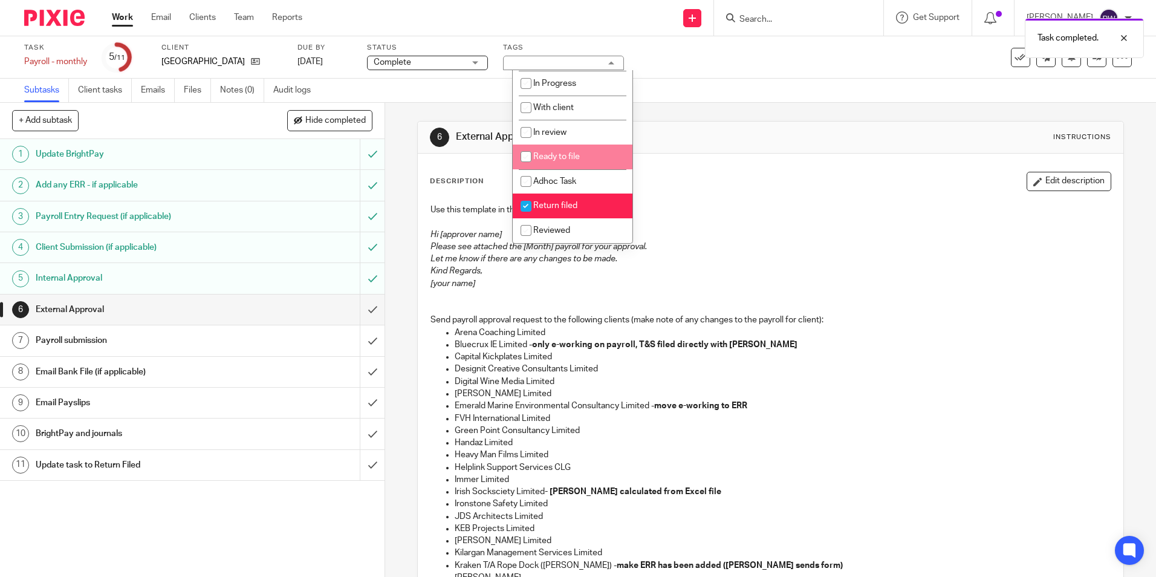
click at [695, 109] on div "6 External Approval Instructions Description Edit description Use this template…" at bounding box center [770, 547] width 706 height 888
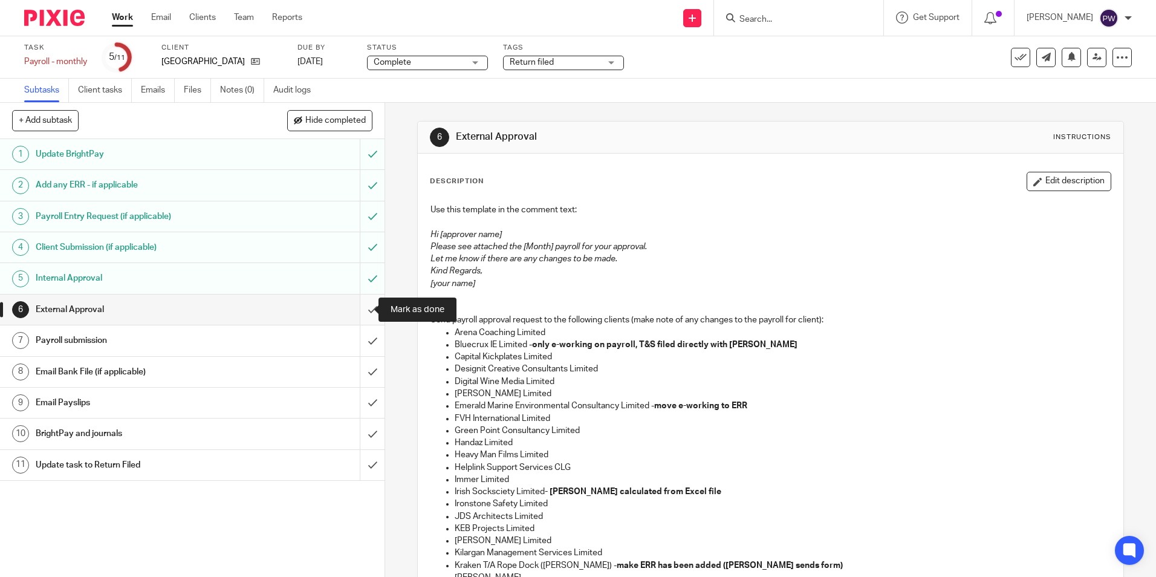
click at [361, 309] on input "submit" at bounding box center [192, 309] width 384 height 30
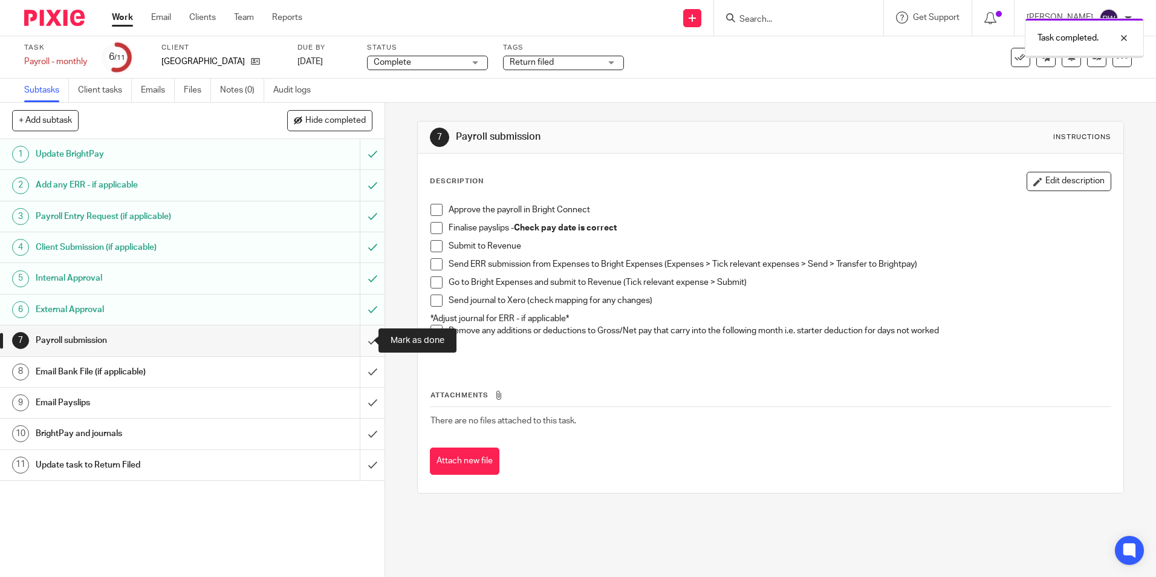
click at [355, 336] on input "submit" at bounding box center [192, 340] width 384 height 30
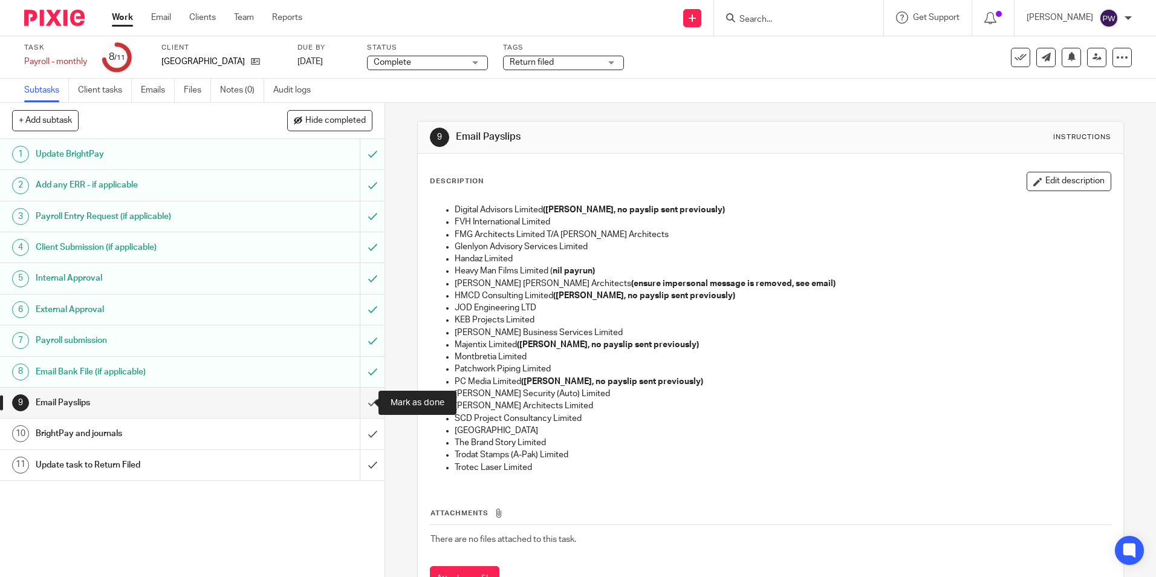
click at [356, 403] on input "submit" at bounding box center [192, 402] width 384 height 30
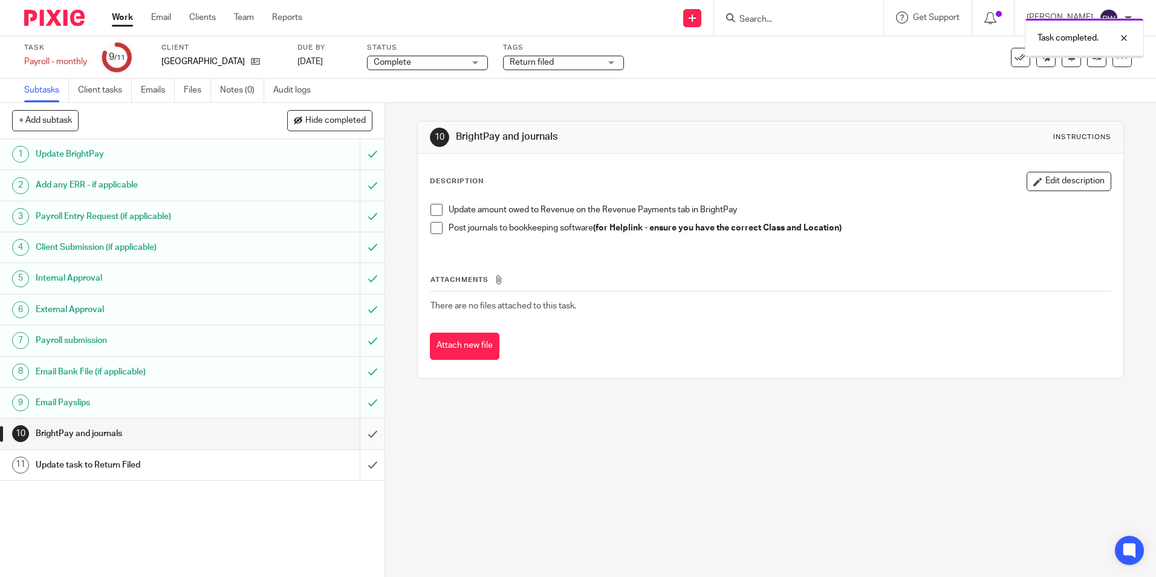
drag, startPoint x: 0, startPoint y: 0, endPoint x: 356, endPoint y: 429, distance: 557.6
click at [356, 429] on input "submit" at bounding box center [192, 433] width 384 height 30
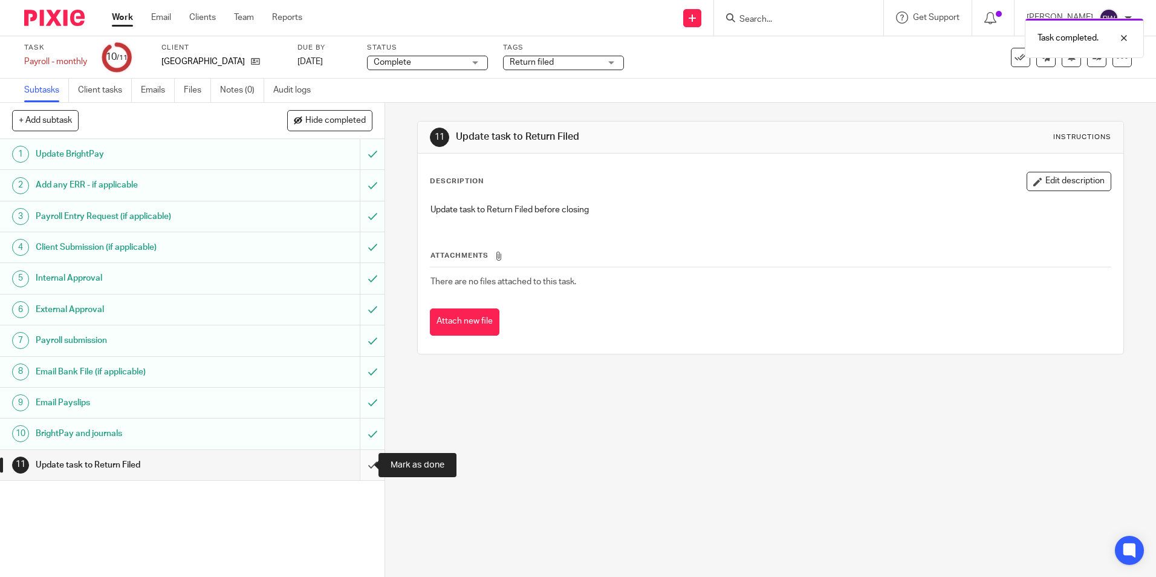
click at [359, 464] on input "submit" at bounding box center [192, 465] width 384 height 30
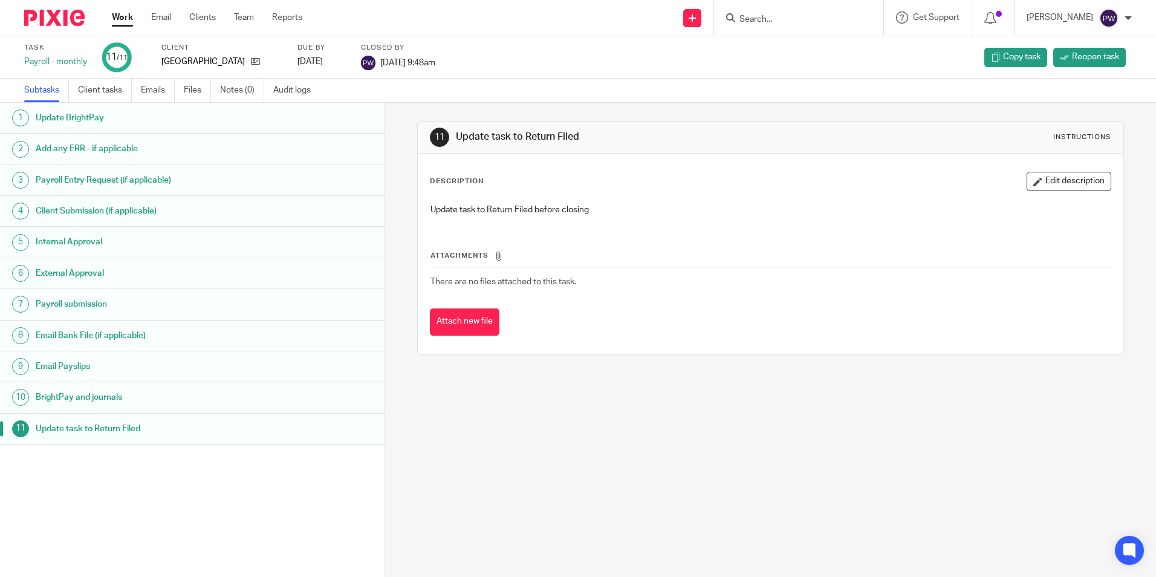
click at [111, 14] on div "Work Email Clients Team Reports Work Email Clients Team Reports Settings" at bounding box center [210, 18] width 221 height 36
click at [114, 15] on link "Work" at bounding box center [122, 17] width 21 height 12
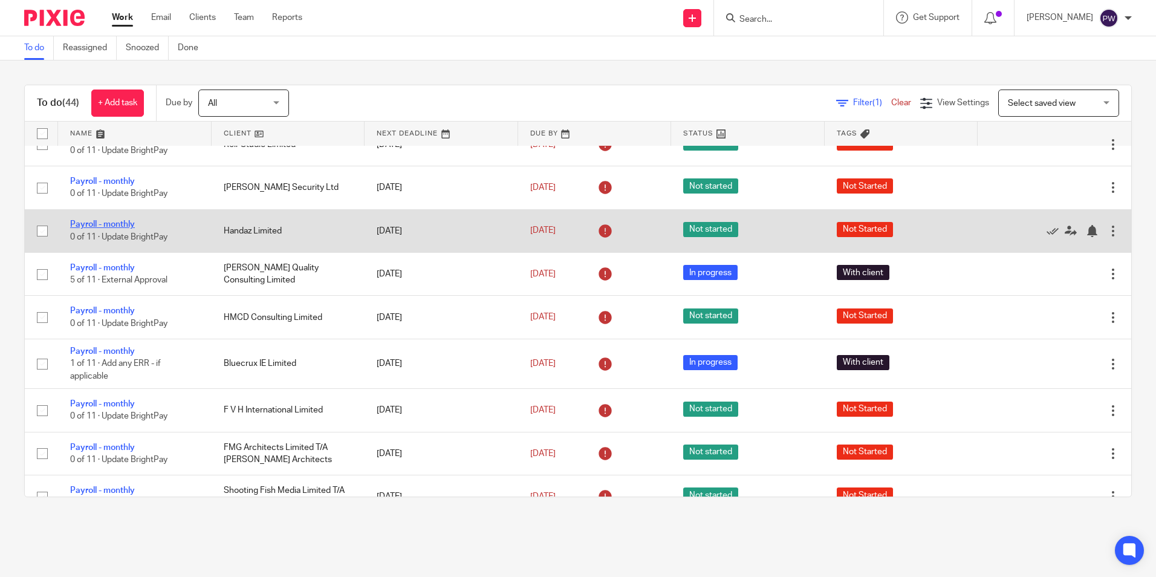
scroll to position [181, 0]
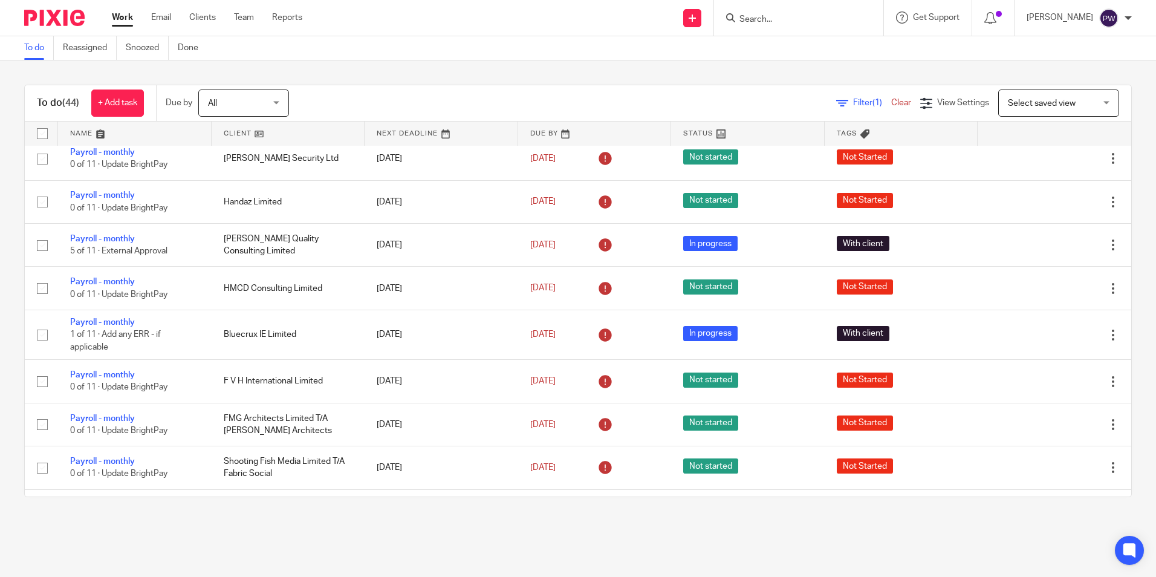
click at [230, 127] on link at bounding box center [289, 133] width 154 height 24
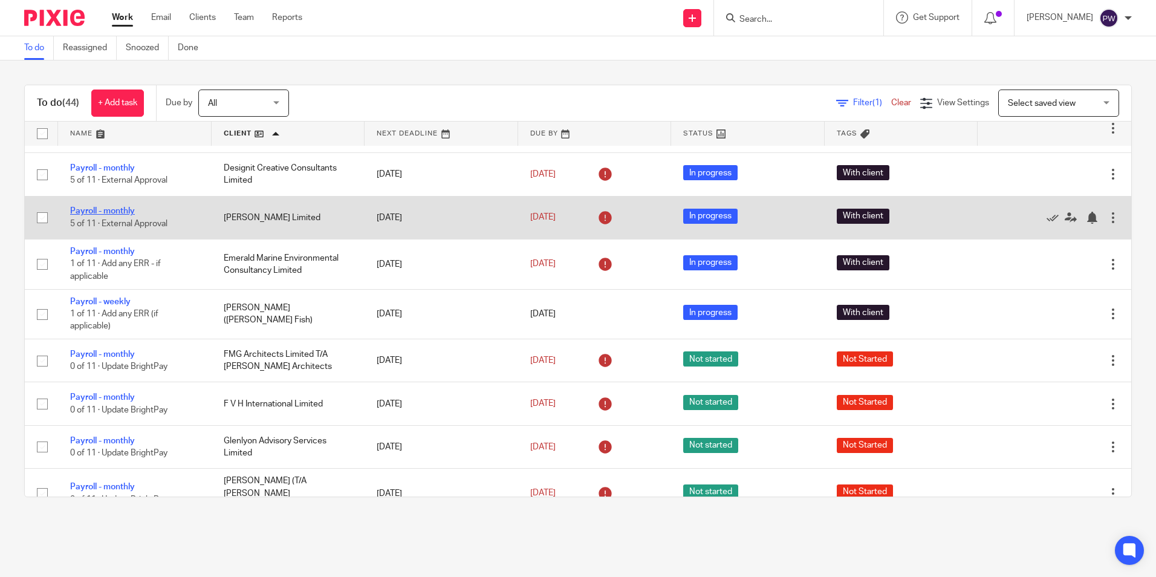
scroll to position [181, 0]
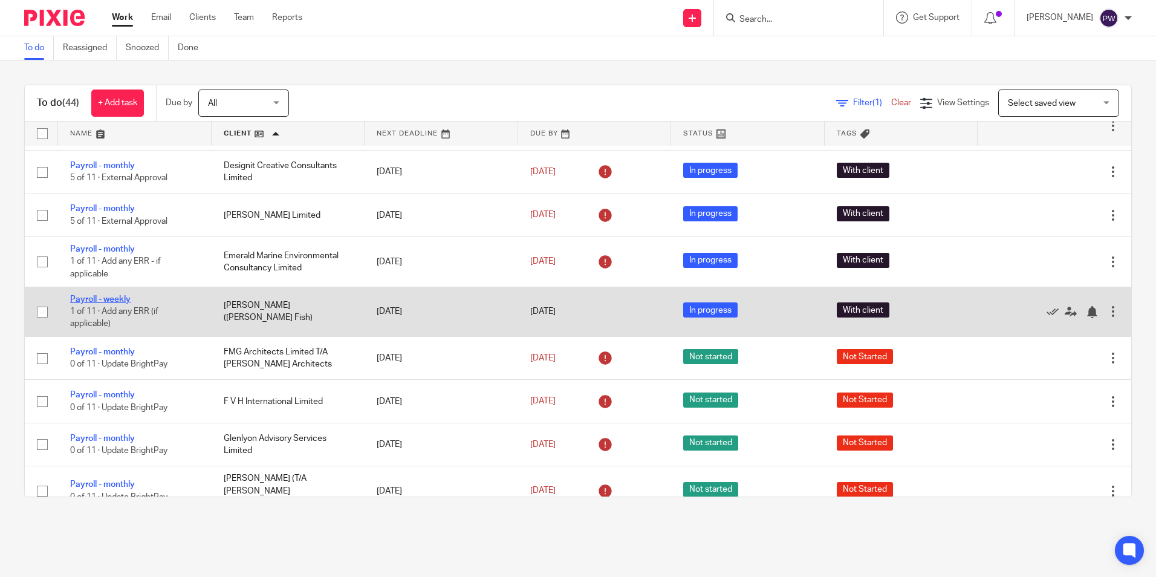
click at [108, 296] on link "Payroll - weekly" at bounding box center [100, 299] width 60 height 8
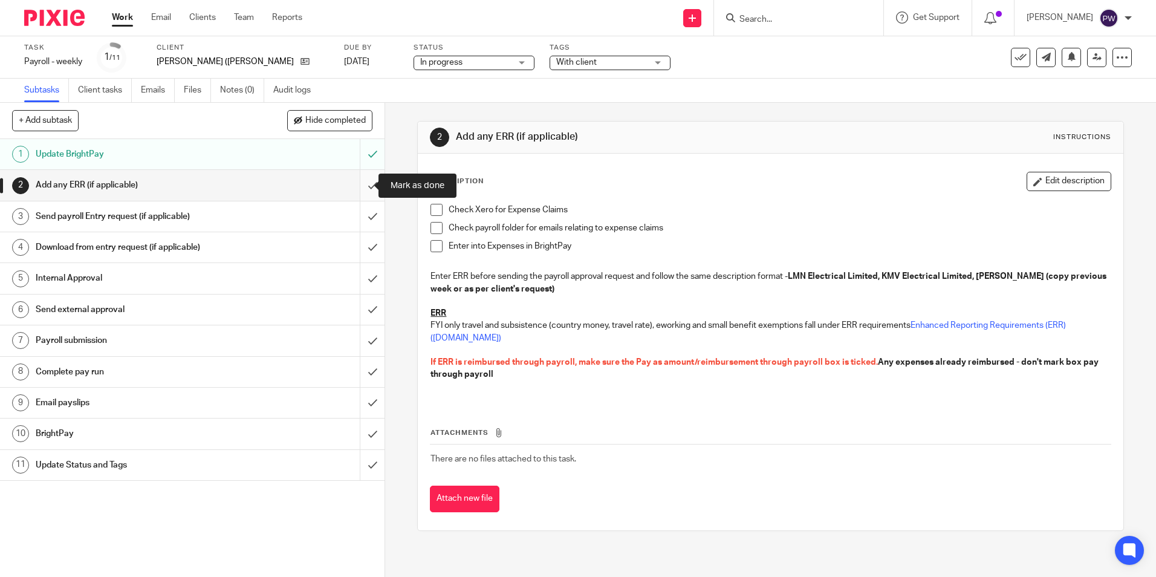
click at [360, 182] on input "submit" at bounding box center [192, 185] width 384 height 30
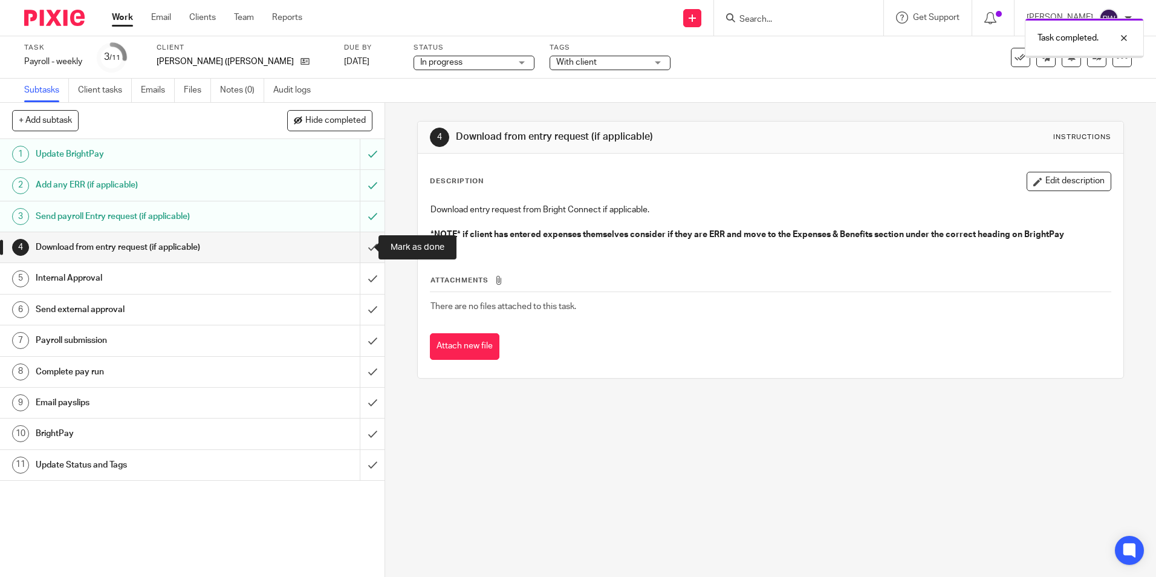
click at [365, 248] on input "submit" at bounding box center [192, 247] width 384 height 30
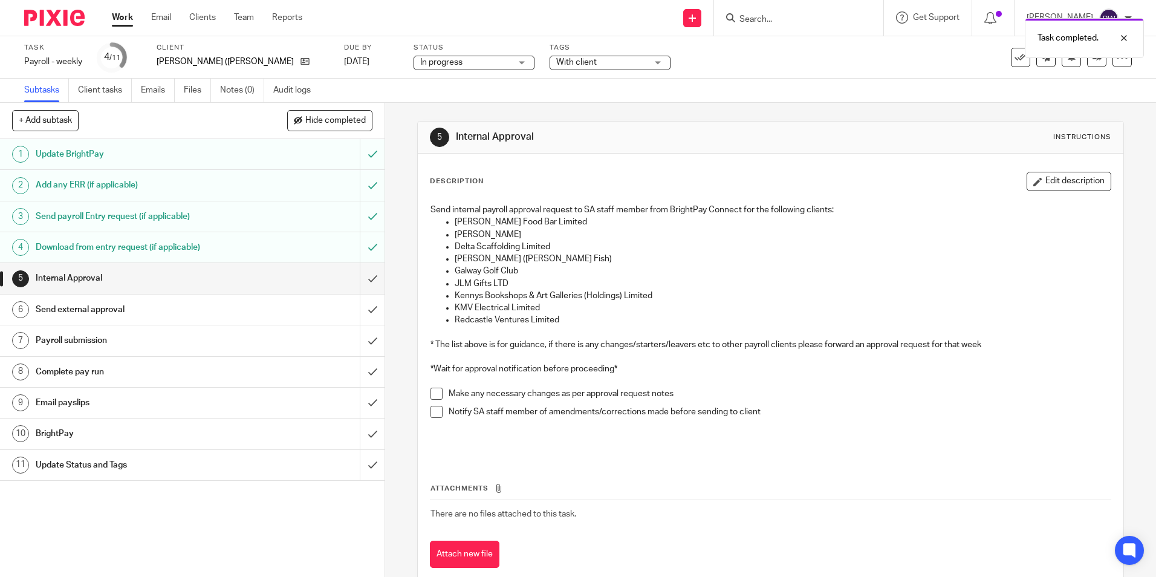
click at [589, 58] on span "With client" at bounding box center [601, 62] width 91 height 13
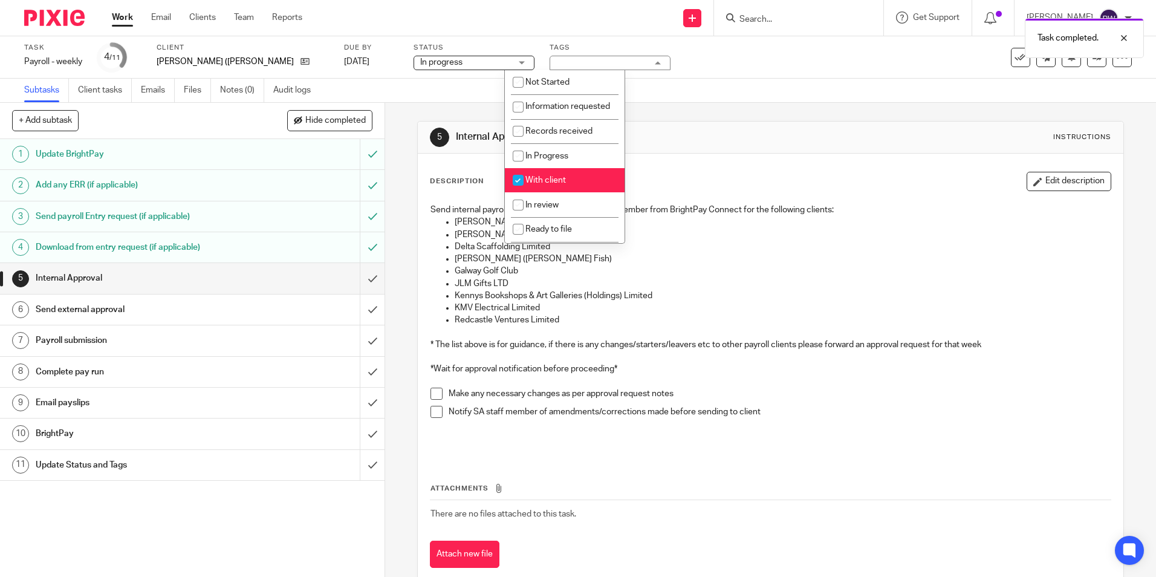
drag, startPoint x: 548, startPoint y: 198, endPoint x: 541, endPoint y: 225, distance: 28.0
click at [546, 193] on li "With client" at bounding box center [565, 180] width 120 height 25
checkbox input "false"
click at [540, 209] on span "In review" at bounding box center [541, 205] width 33 height 8
checkbox input "true"
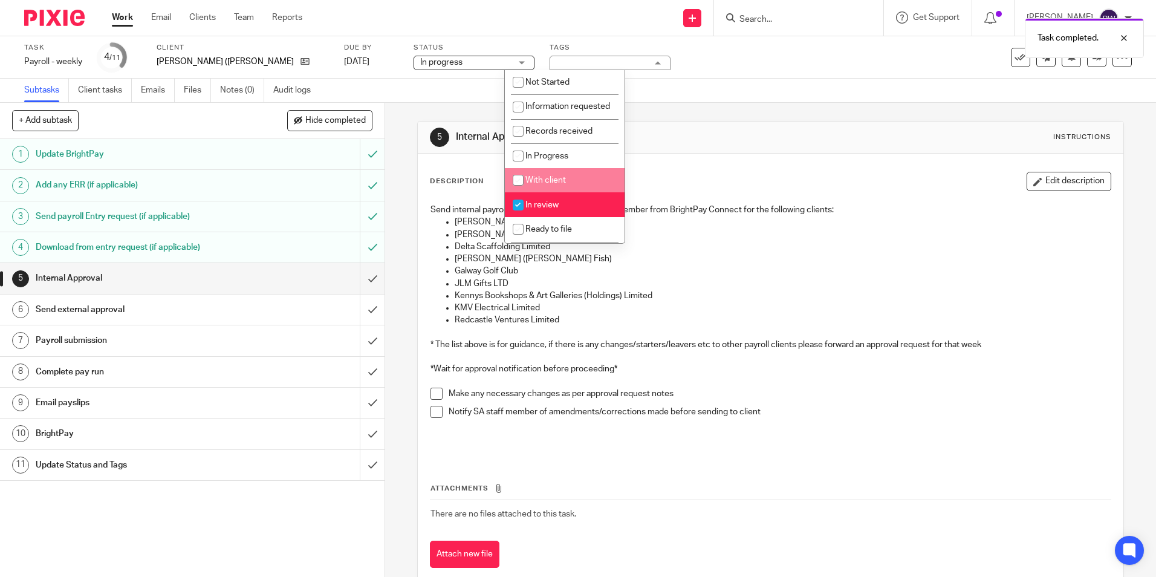
click at [776, 84] on div "Subtasks Client tasks Emails Files Notes (0) Audit logs" at bounding box center [578, 91] width 1156 height 24
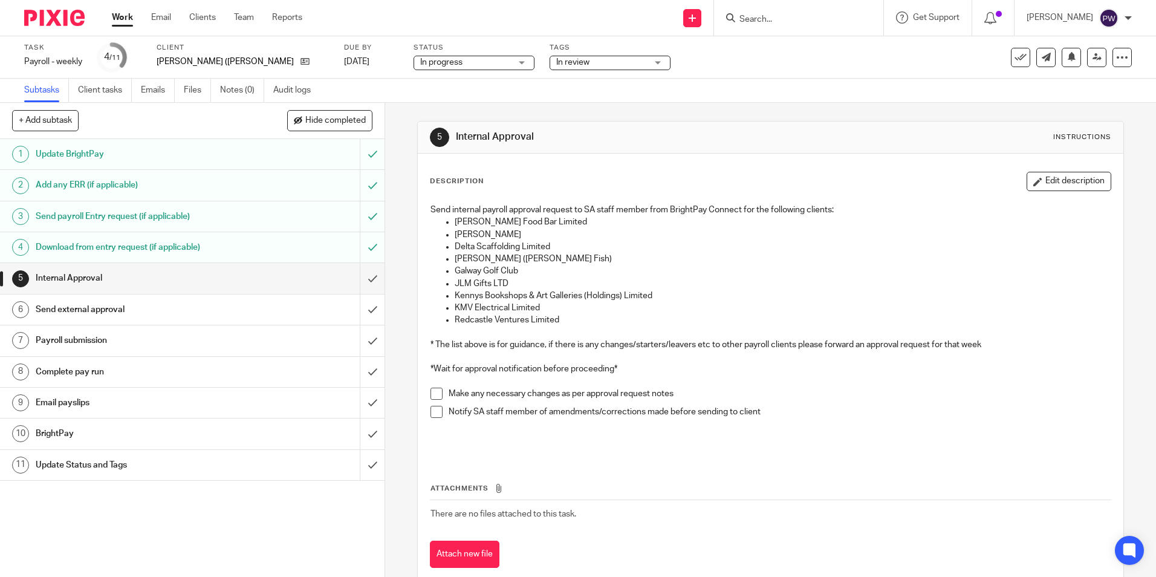
click at [122, 18] on link "Work" at bounding box center [122, 17] width 21 height 12
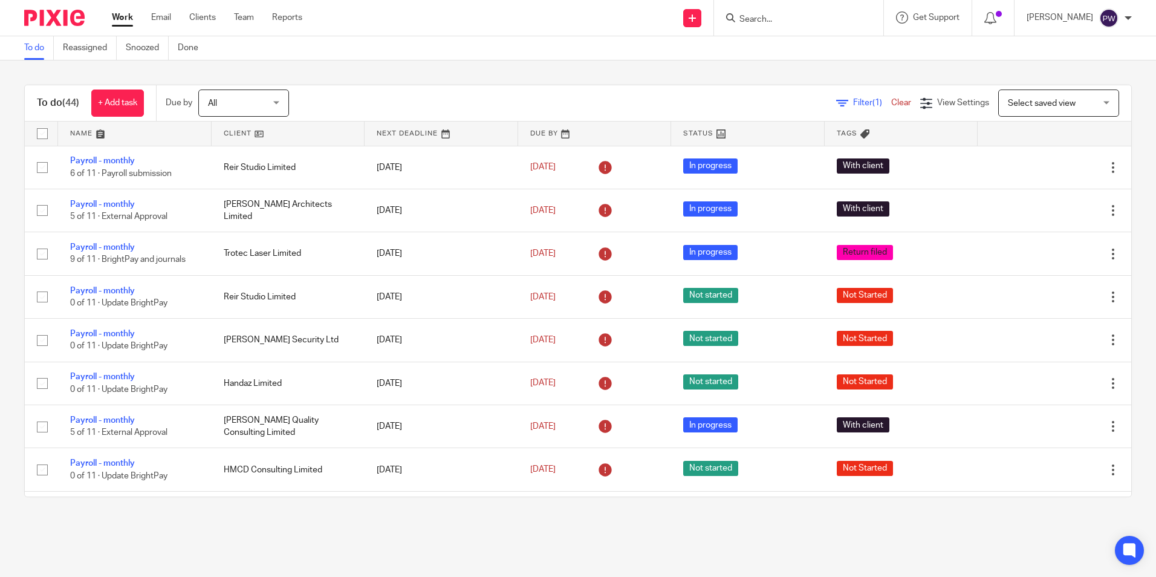
click at [233, 136] on link at bounding box center [289, 133] width 154 height 24
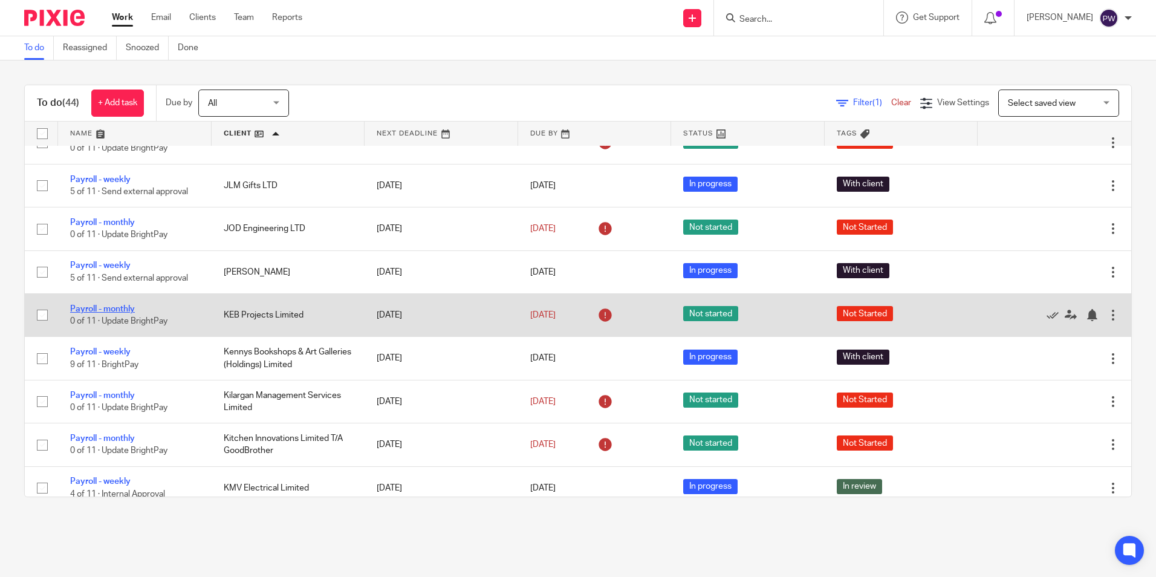
scroll to position [786, 0]
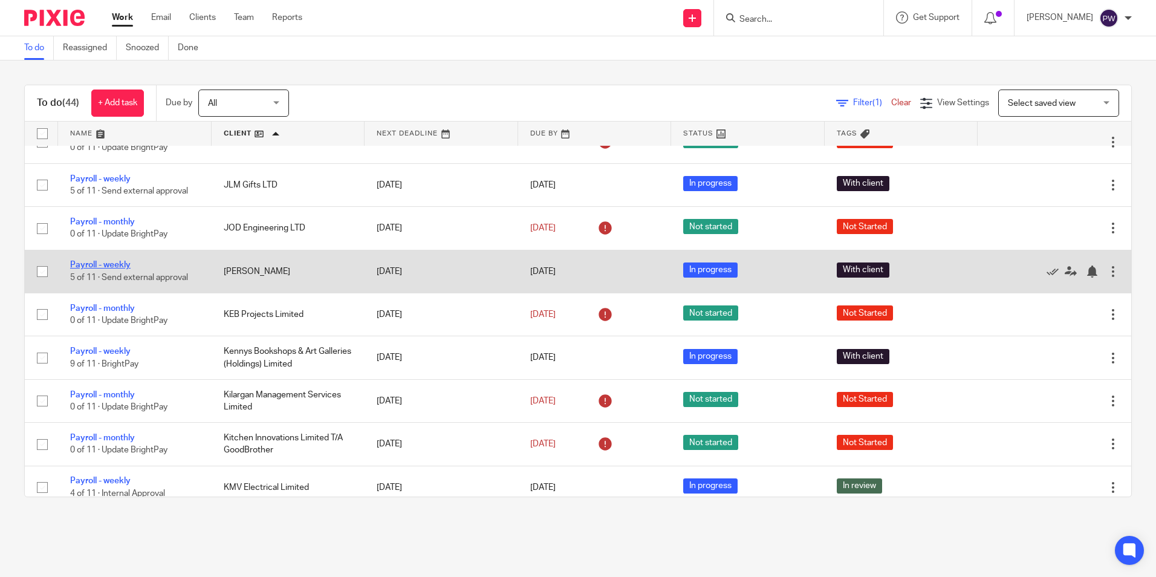
click at [99, 261] on link "Payroll - weekly" at bounding box center [100, 265] width 60 height 8
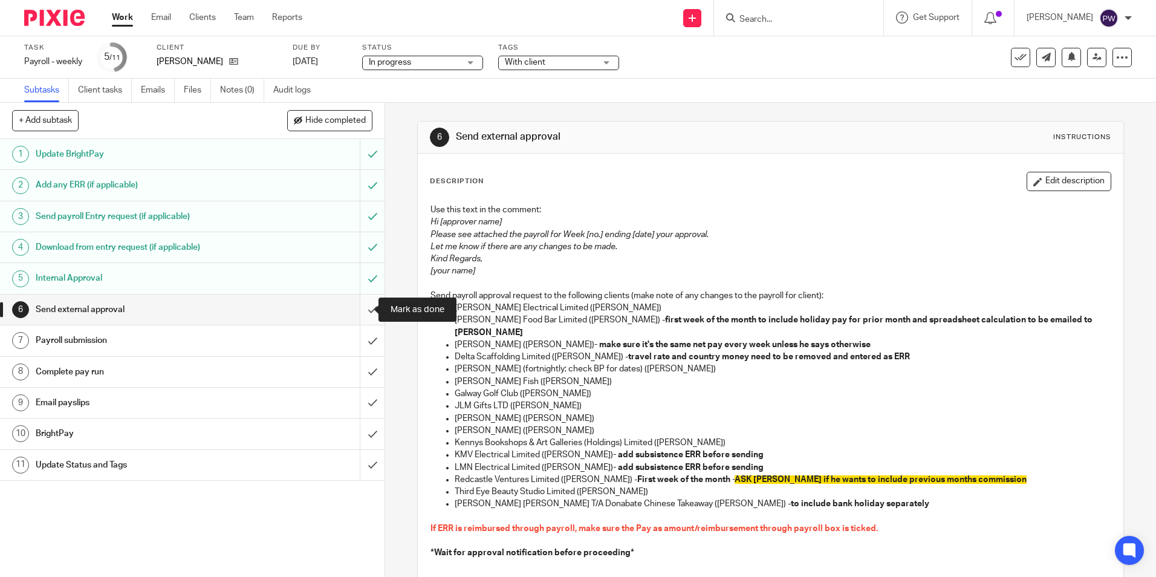
click at [368, 311] on input "submit" at bounding box center [192, 309] width 384 height 30
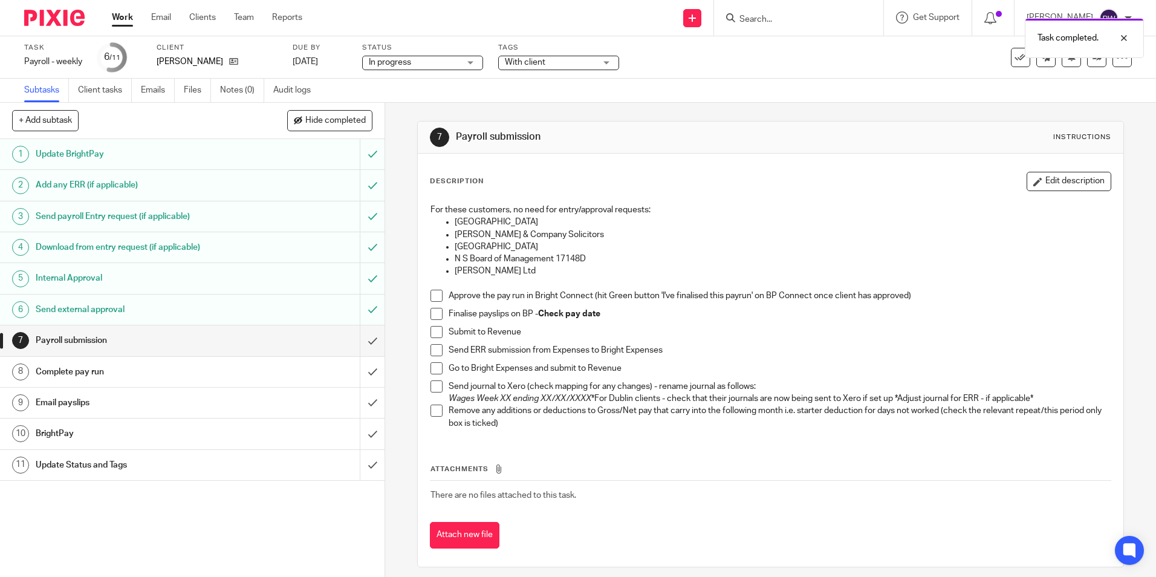
click at [419, 61] on span "In progress" at bounding box center [414, 62] width 91 height 13
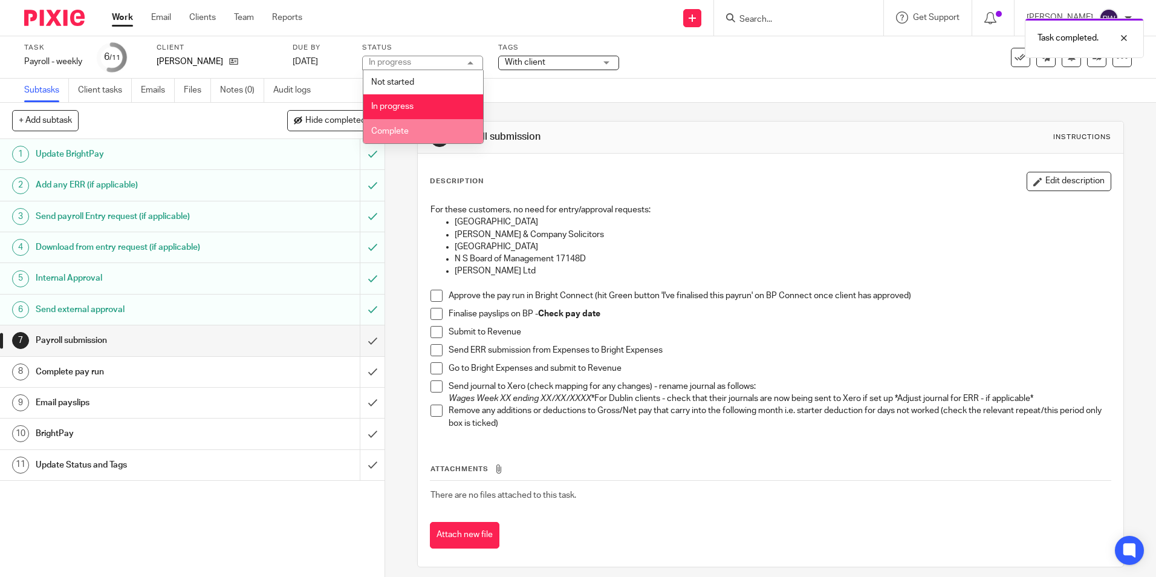
click at [395, 127] on span "Complete" at bounding box center [389, 131] width 37 height 8
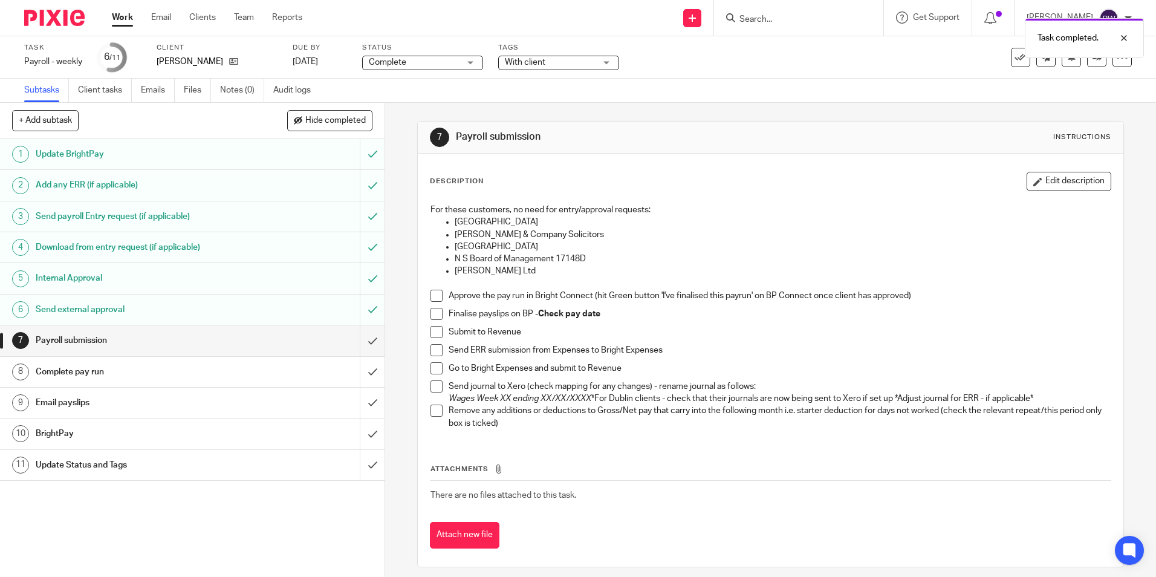
click at [523, 59] on span "With client" at bounding box center [525, 62] width 40 height 8
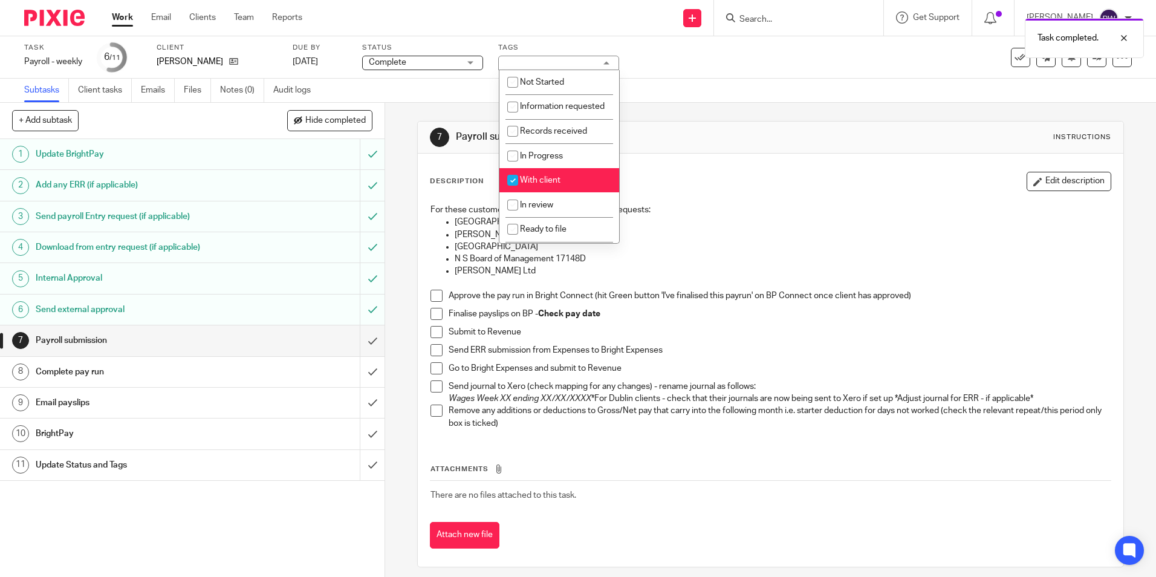
click at [529, 187] on li "With client" at bounding box center [559, 180] width 120 height 25
checkbox input "false"
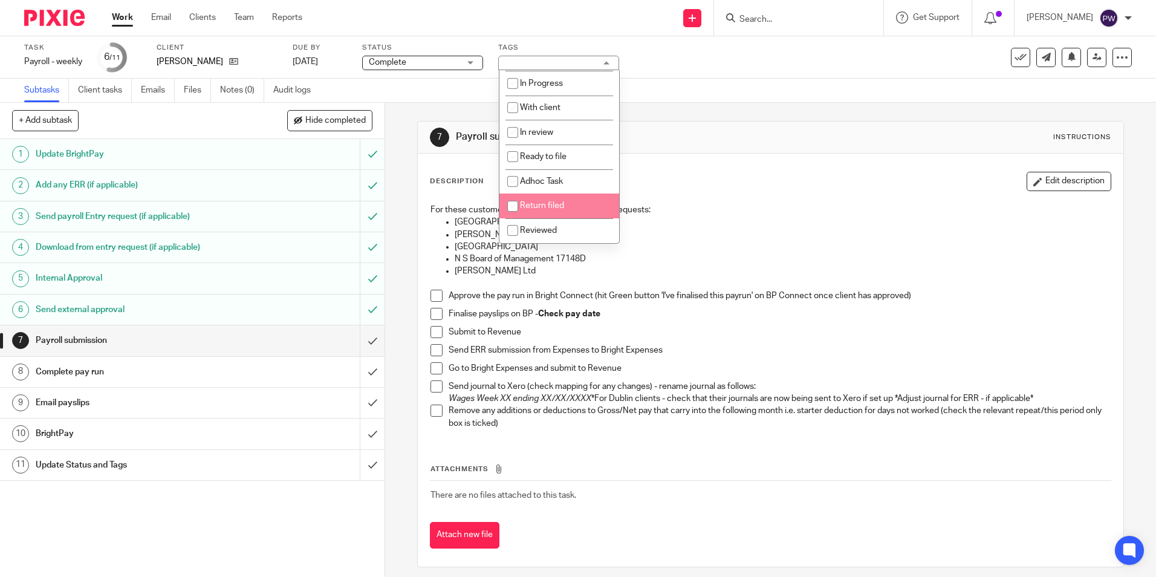
click at [526, 210] on span "Return filed" at bounding box center [542, 205] width 44 height 8
checkbox input "true"
click at [701, 110] on div "7 Payroll submission Instructions Description Edit description For these custom…" at bounding box center [770, 344] width 706 height 482
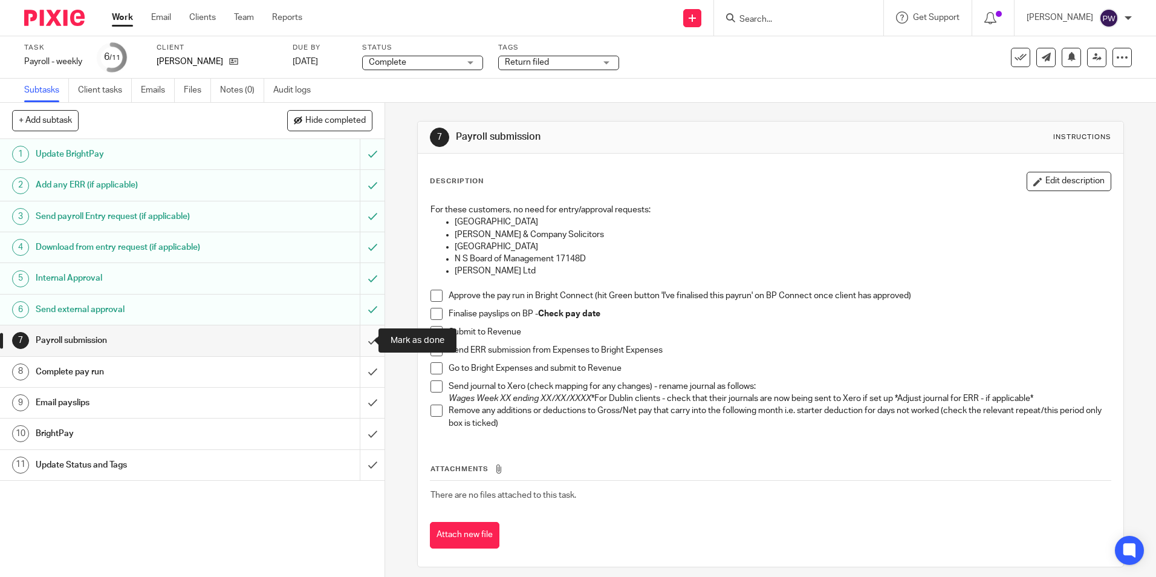
click at [360, 340] on input "submit" at bounding box center [192, 340] width 384 height 30
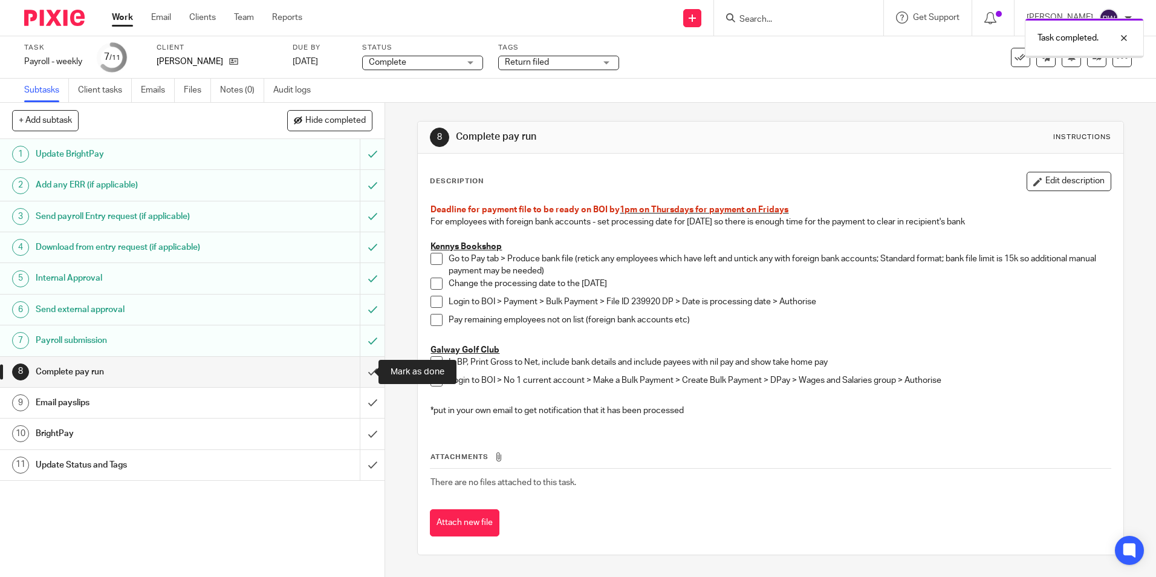
click at [361, 375] on input "submit" at bounding box center [192, 372] width 384 height 30
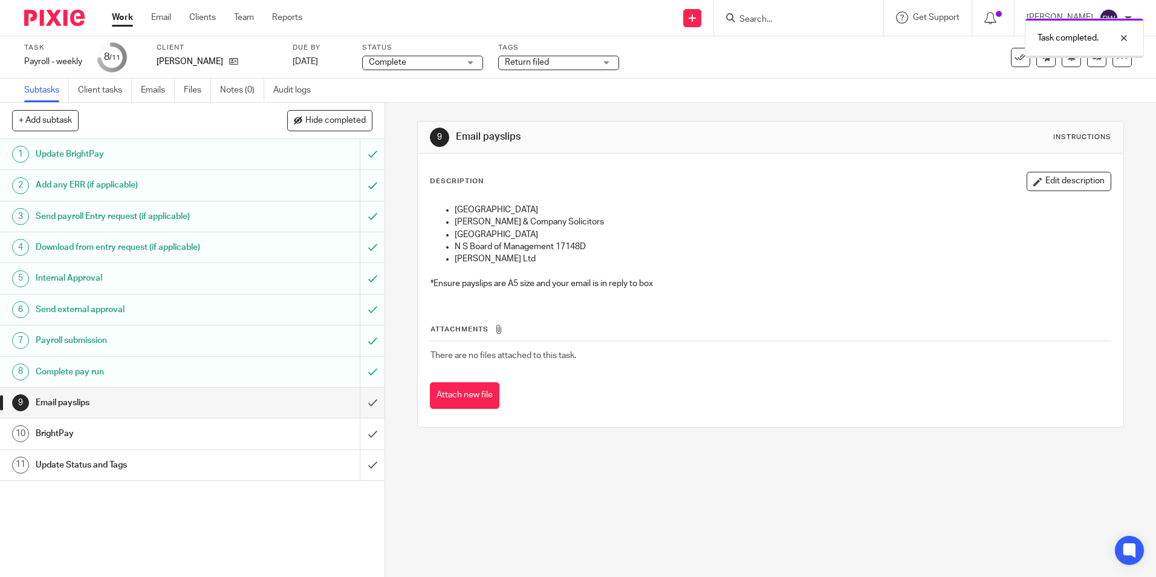
click at [361, 401] on input "submit" at bounding box center [192, 402] width 384 height 30
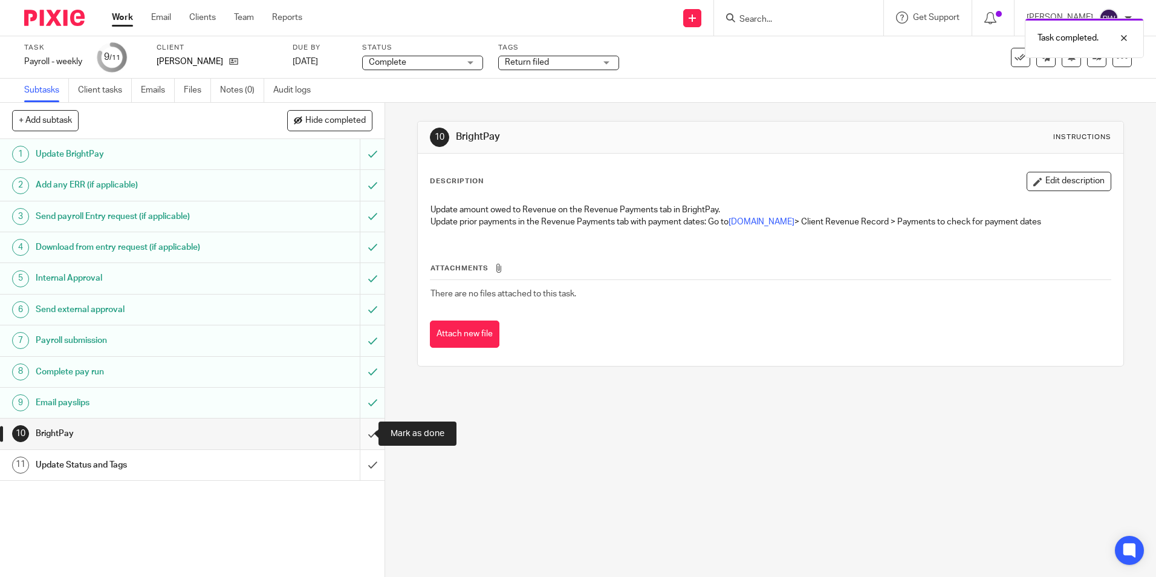
click at [360, 435] on input "submit" at bounding box center [192, 433] width 384 height 30
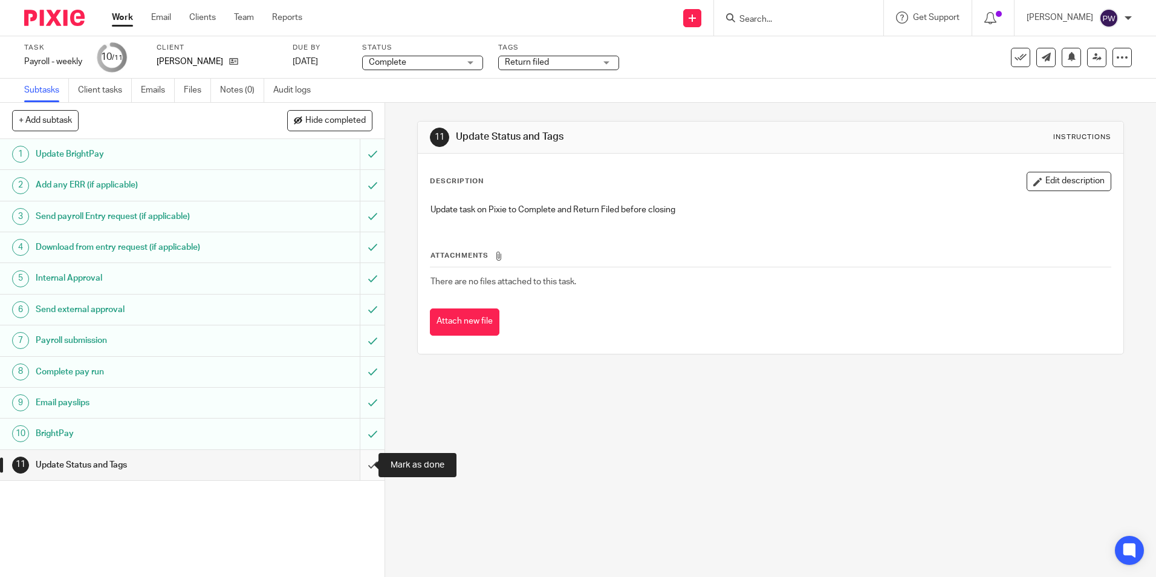
click at [361, 468] on input "submit" at bounding box center [192, 465] width 384 height 30
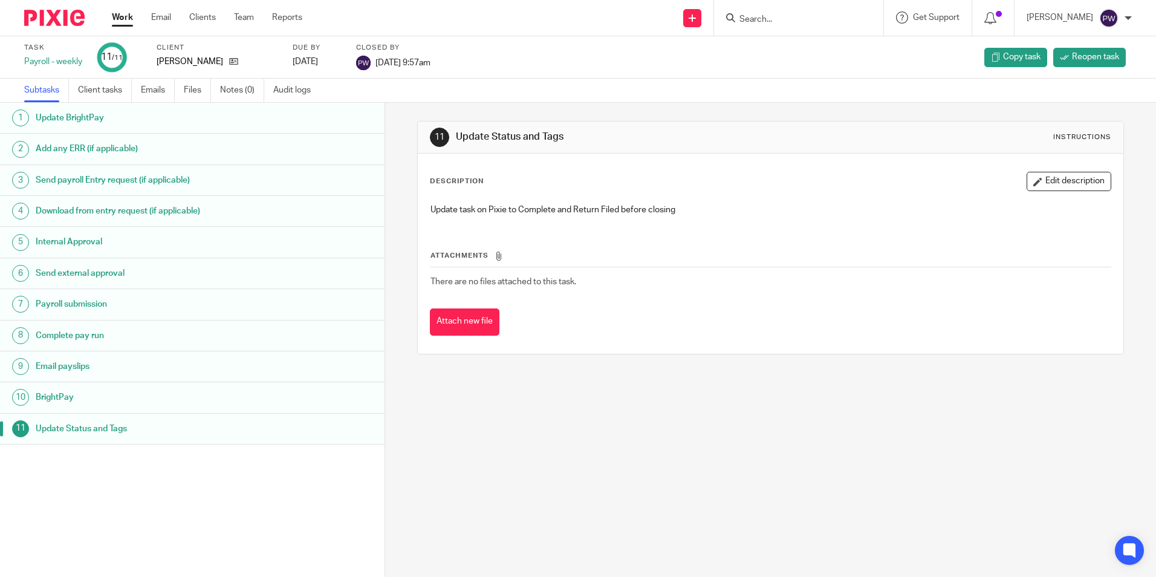
click at [118, 21] on link "Work" at bounding box center [122, 17] width 21 height 12
